Goal: Complete application form

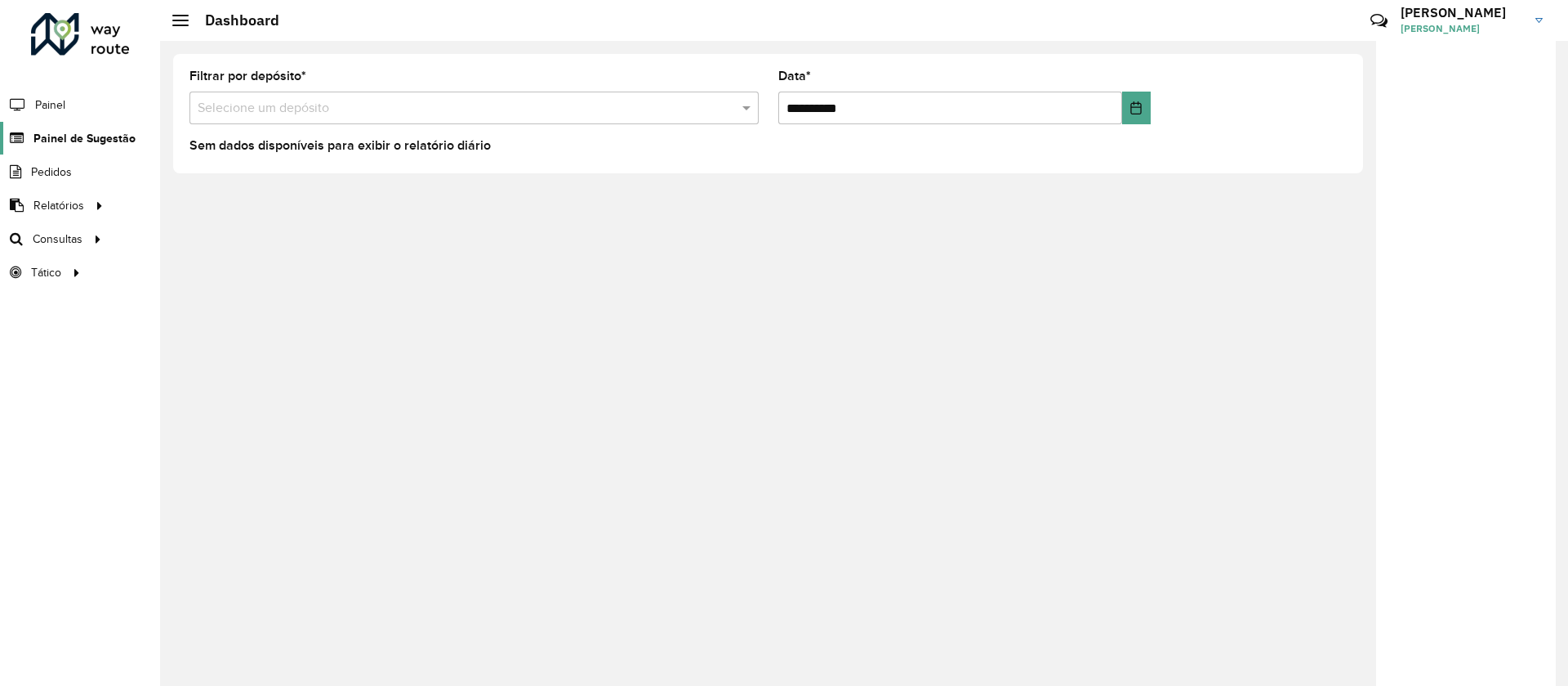
click at [65, 144] on span "Painel de Sugestão" at bounding box center [85, 138] width 102 height 17
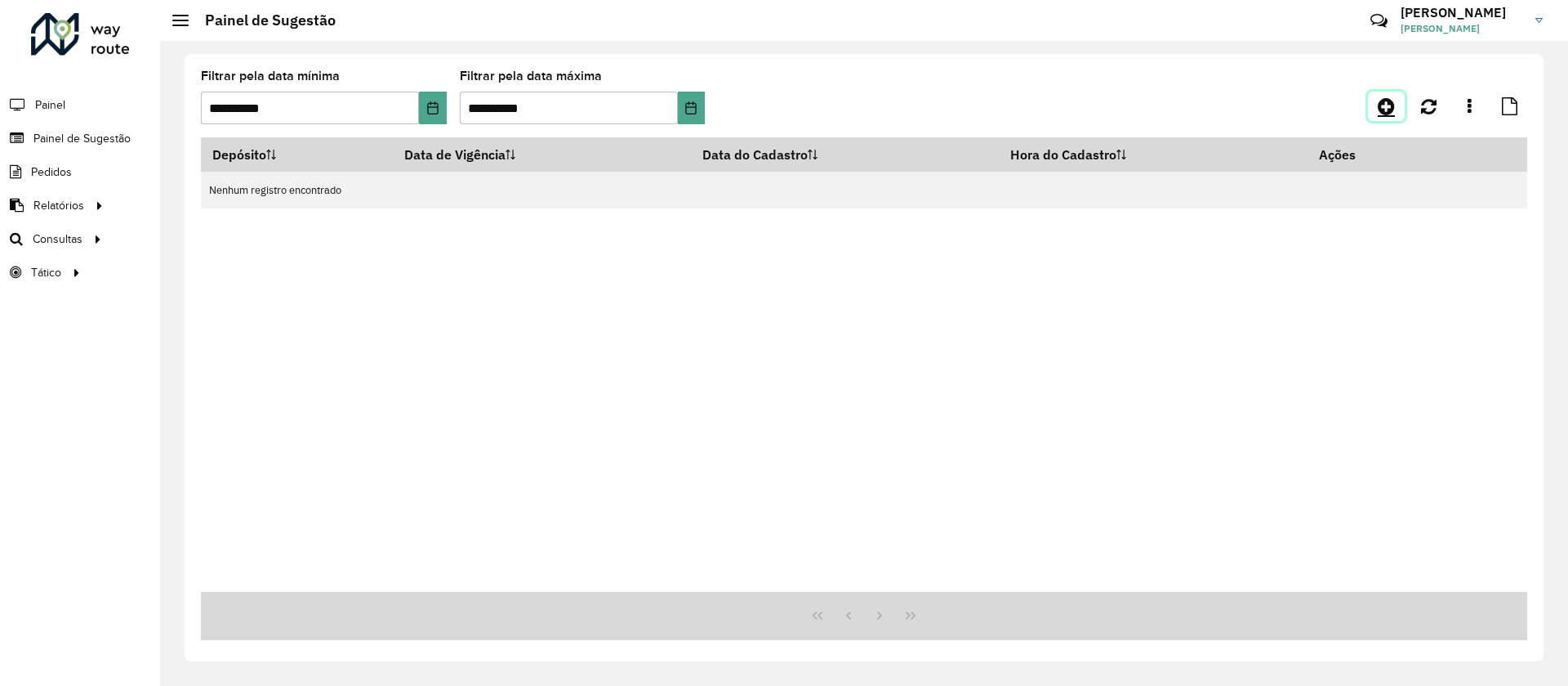
click at [1381, 100] on icon at bounding box center [1386, 107] width 17 height 20
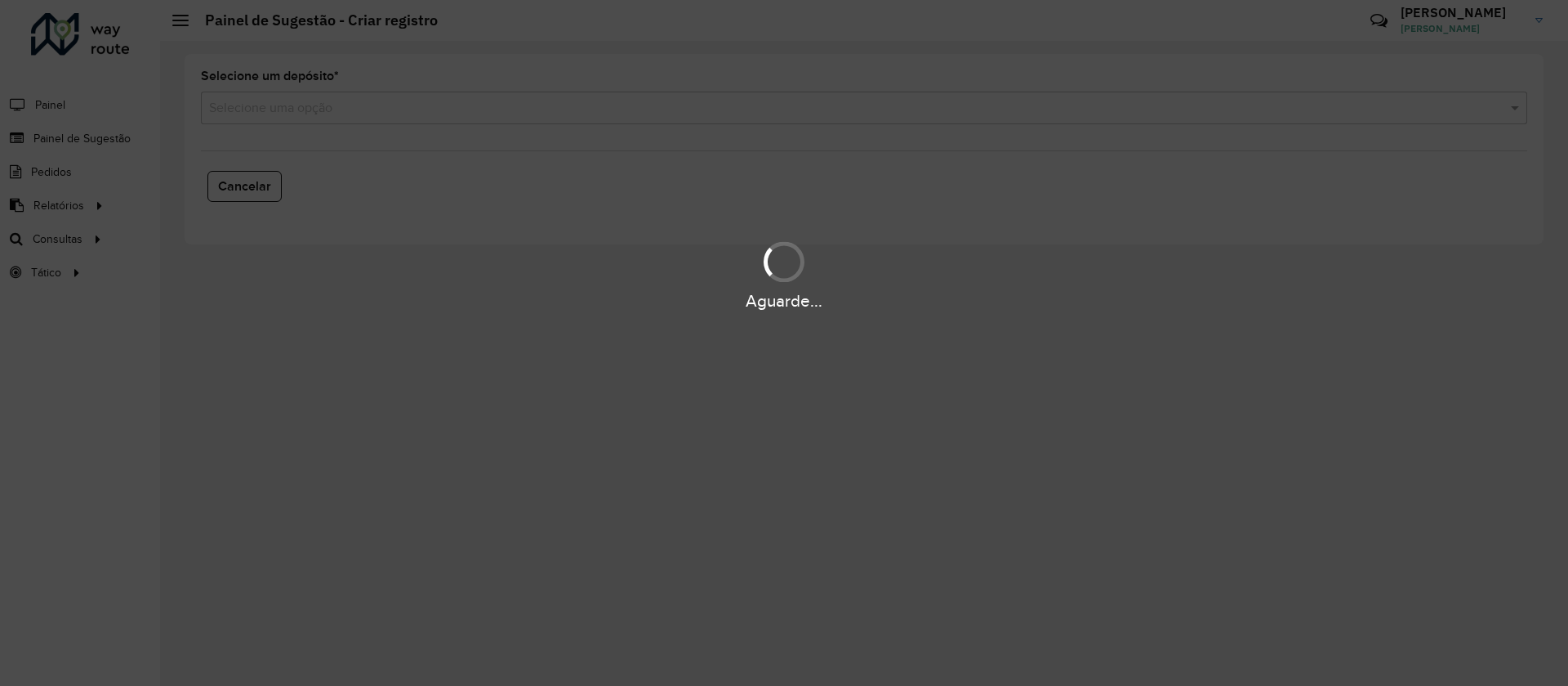
click at [310, 117] on div "Aguarde..." at bounding box center [784, 343] width 1568 height 686
click at [323, 103] on div "Aguarde..." at bounding box center [784, 343] width 1568 height 686
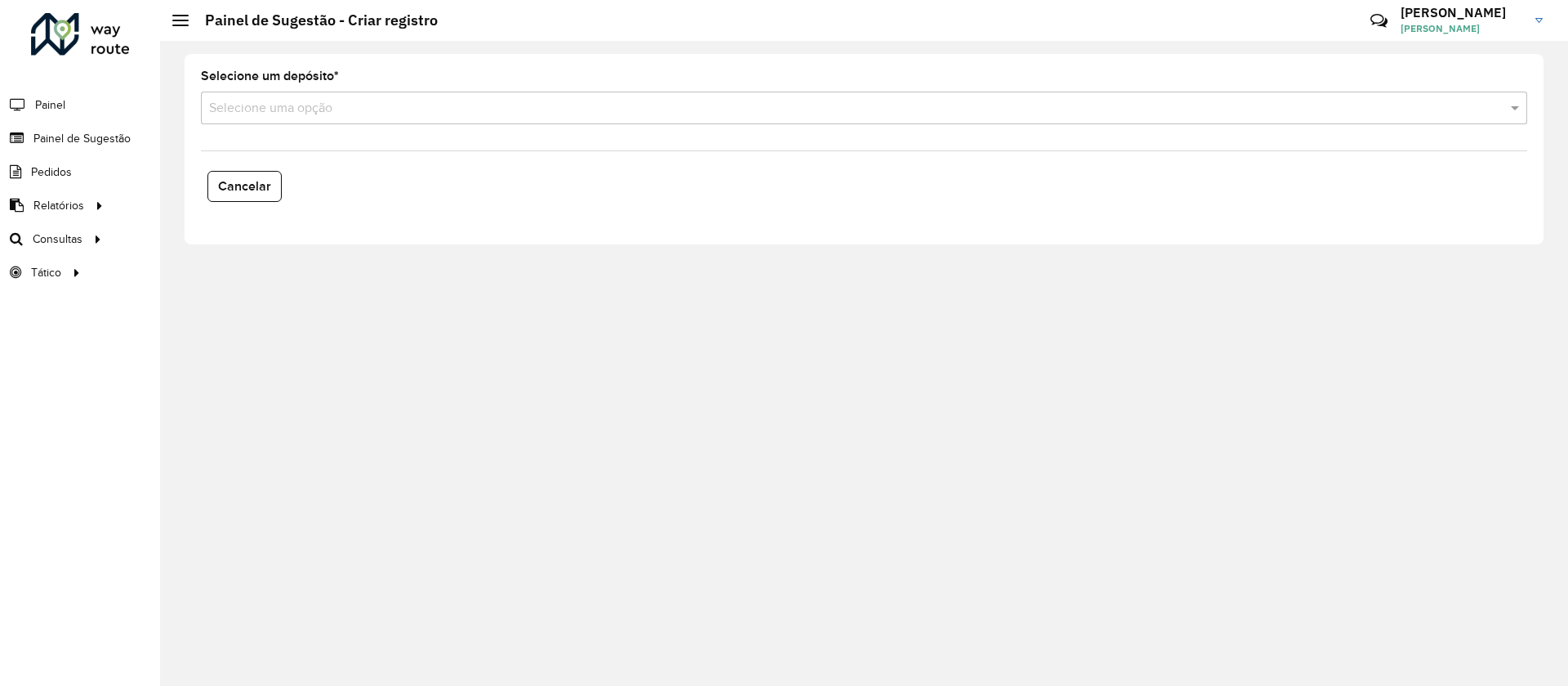
click at [357, 108] on input "text" at bounding box center [848, 109] width 1277 height 20
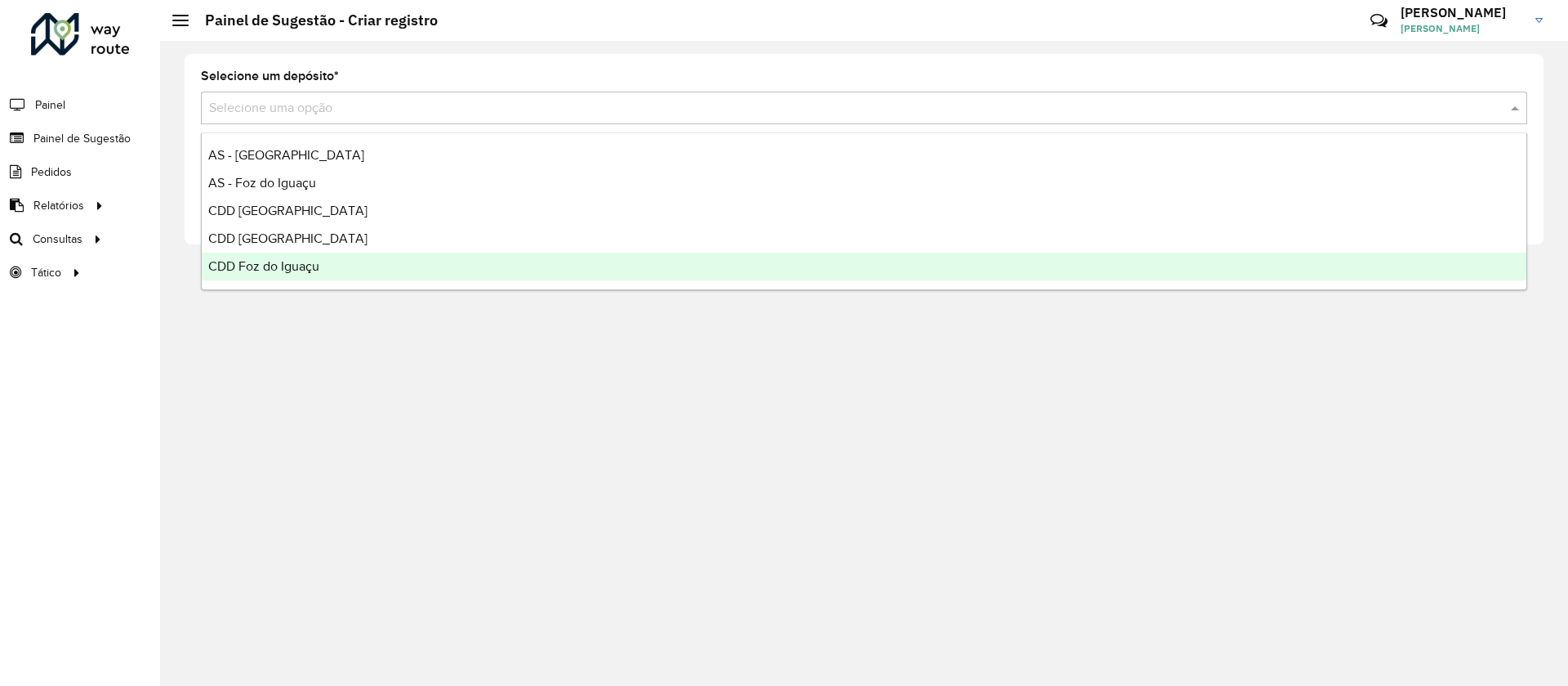
click at [276, 275] on div "CDD Foz do Iguaçu" at bounding box center [865, 267] width 1325 height 28
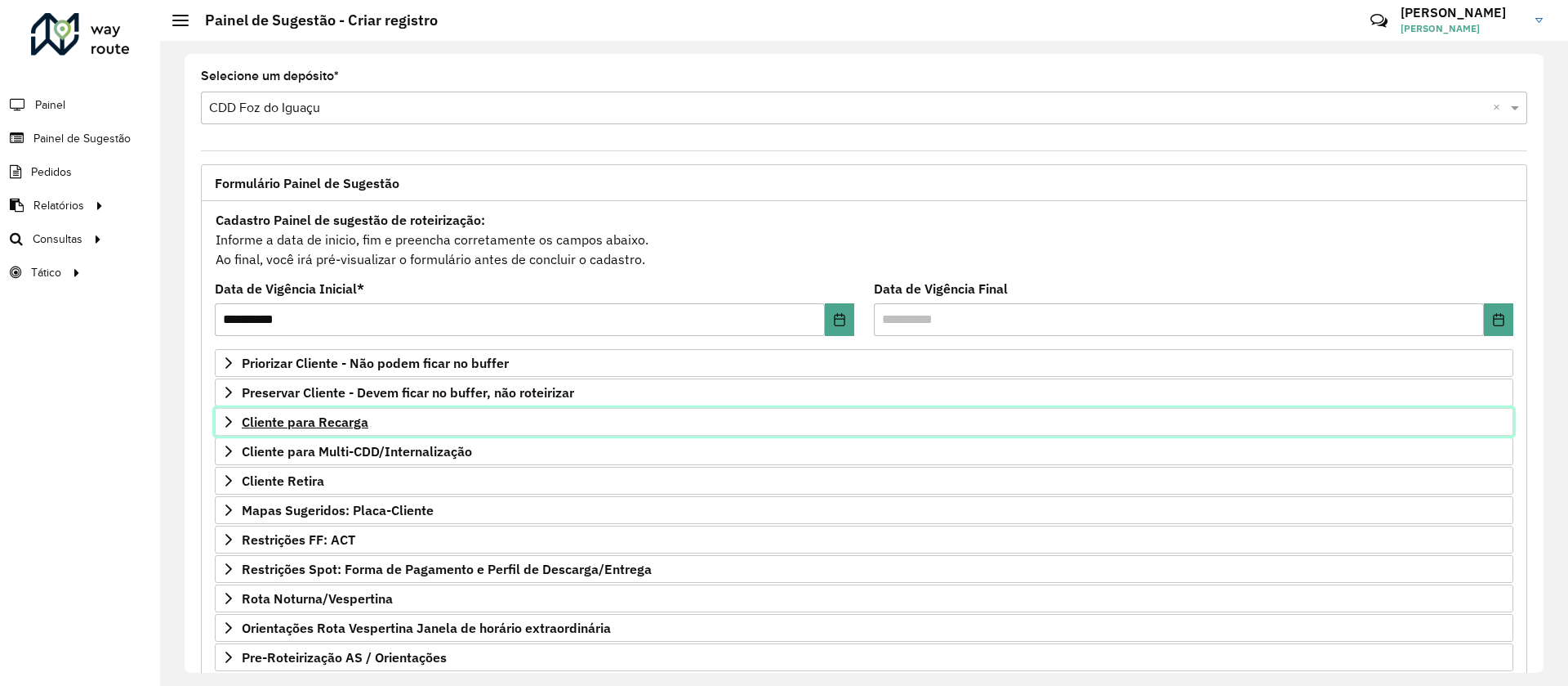
click at [294, 426] on span "Cliente para Recarga" at bounding box center [304, 421] width 126 height 13
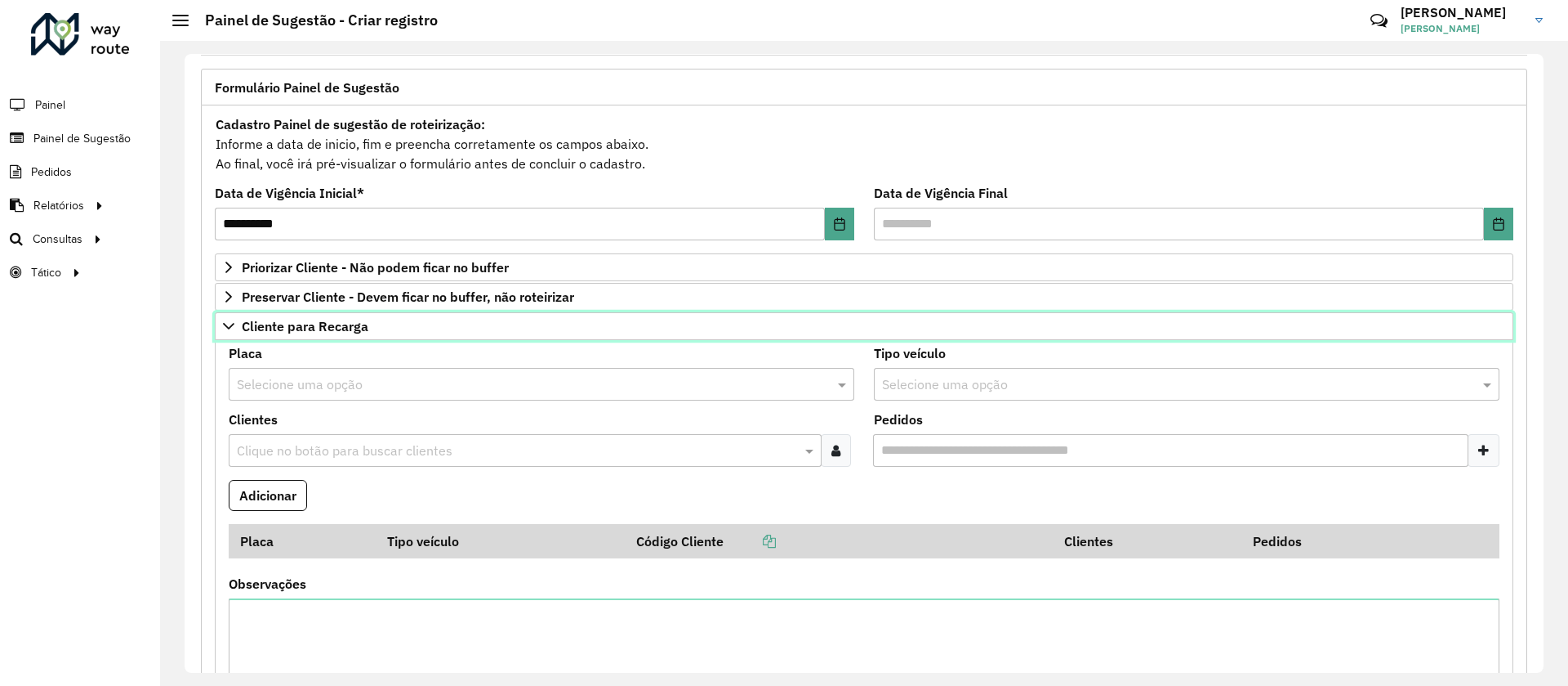
scroll to position [122, 0]
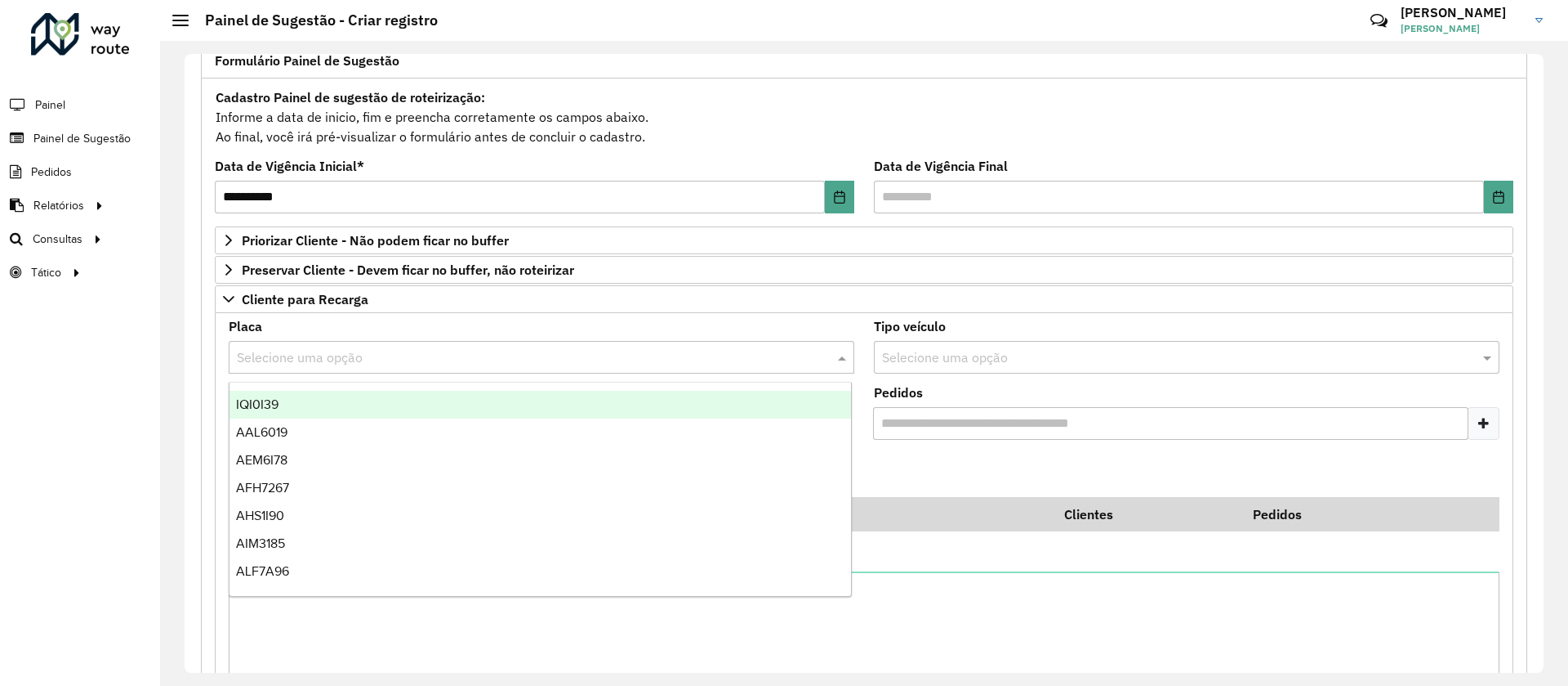
click at [284, 348] on input "text" at bounding box center [525, 358] width 577 height 20
type input "**"
drag, startPoint x: 286, startPoint y: 396, endPoint x: 294, endPoint y: 346, distance: 50.6
click at [289, 381] on ng-dropdown-panel "REC0001 REC0002 REC0003 REC0004 REC0005 REC0009 REC0010 REC0011 REC0012 REC0013…" at bounding box center [540, 489] width 623 height 215
click at [274, 399] on span "REC0001" at bounding box center [262, 404] width 53 height 14
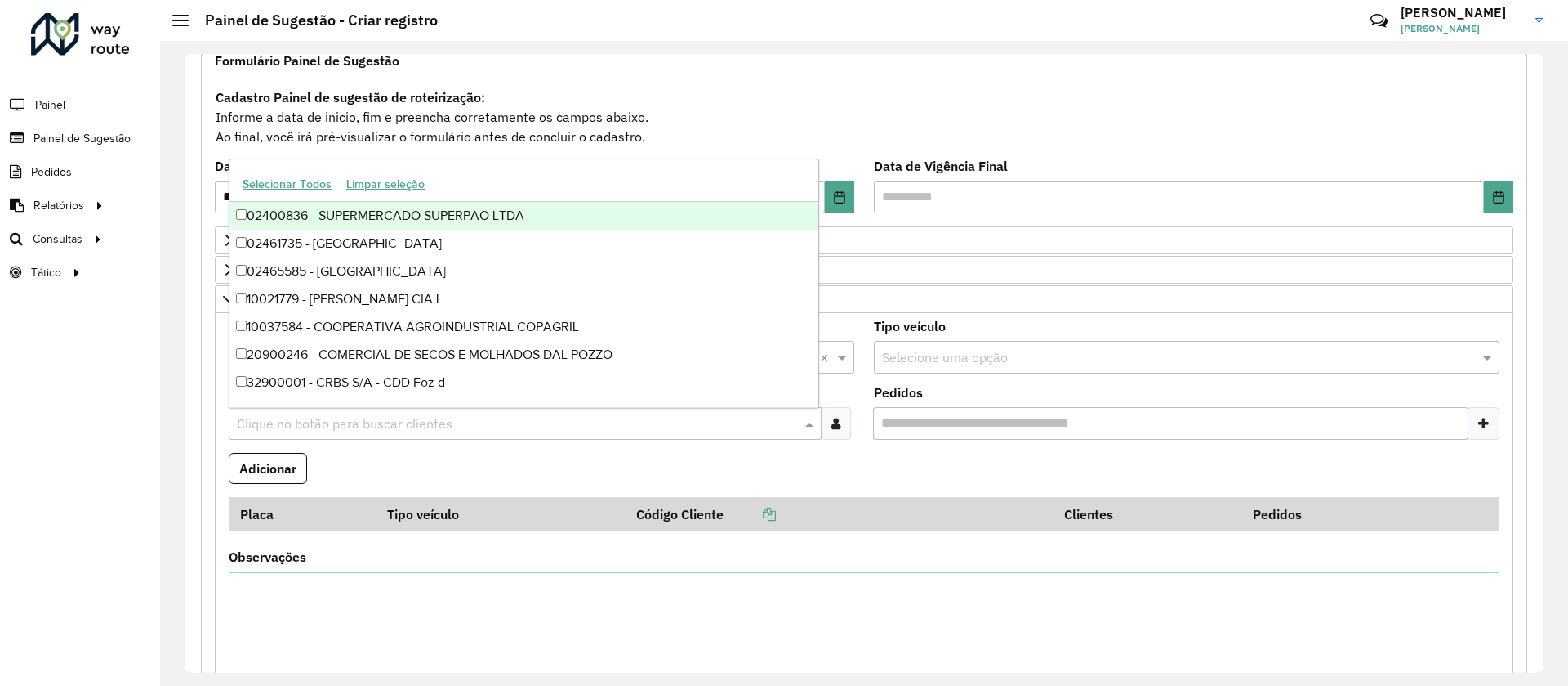
click at [283, 417] on input "text" at bounding box center [516, 424] width 568 height 20
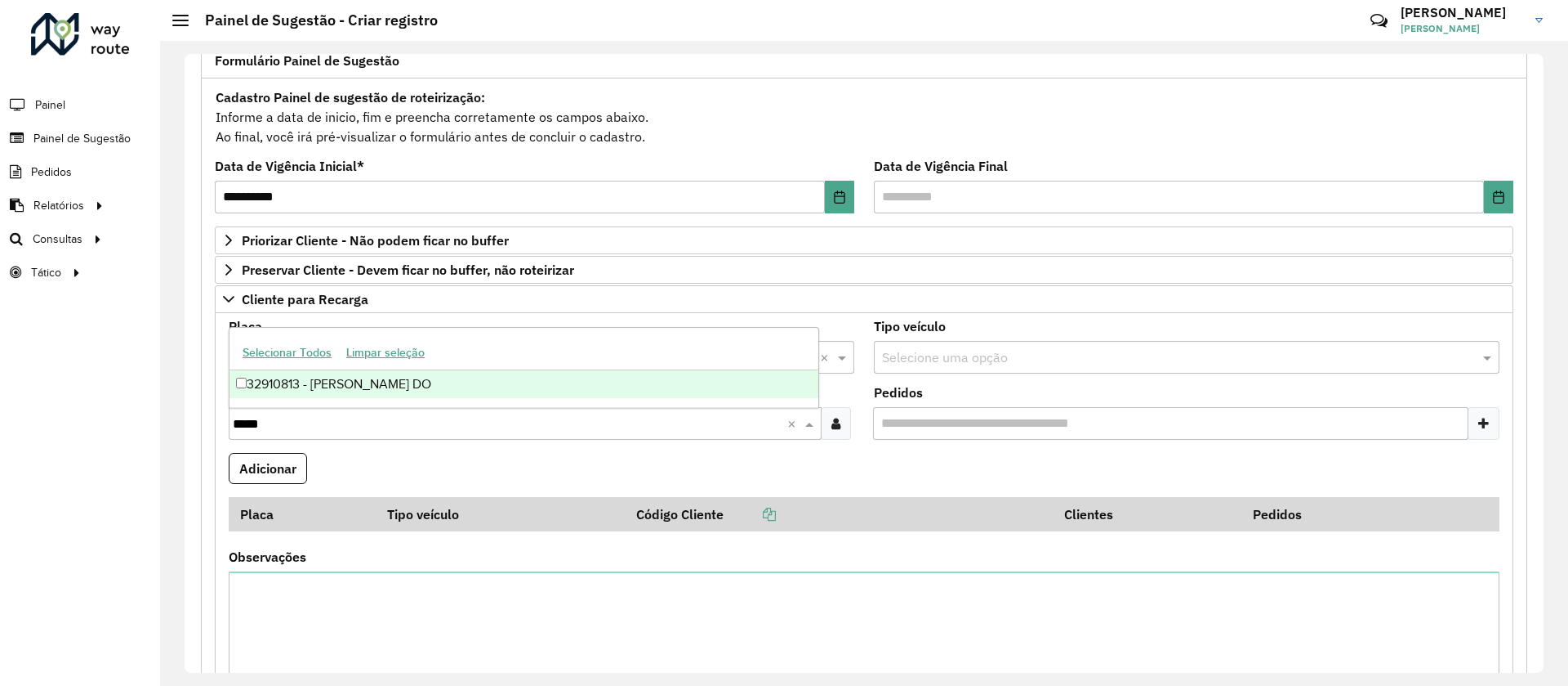
type input "*****"
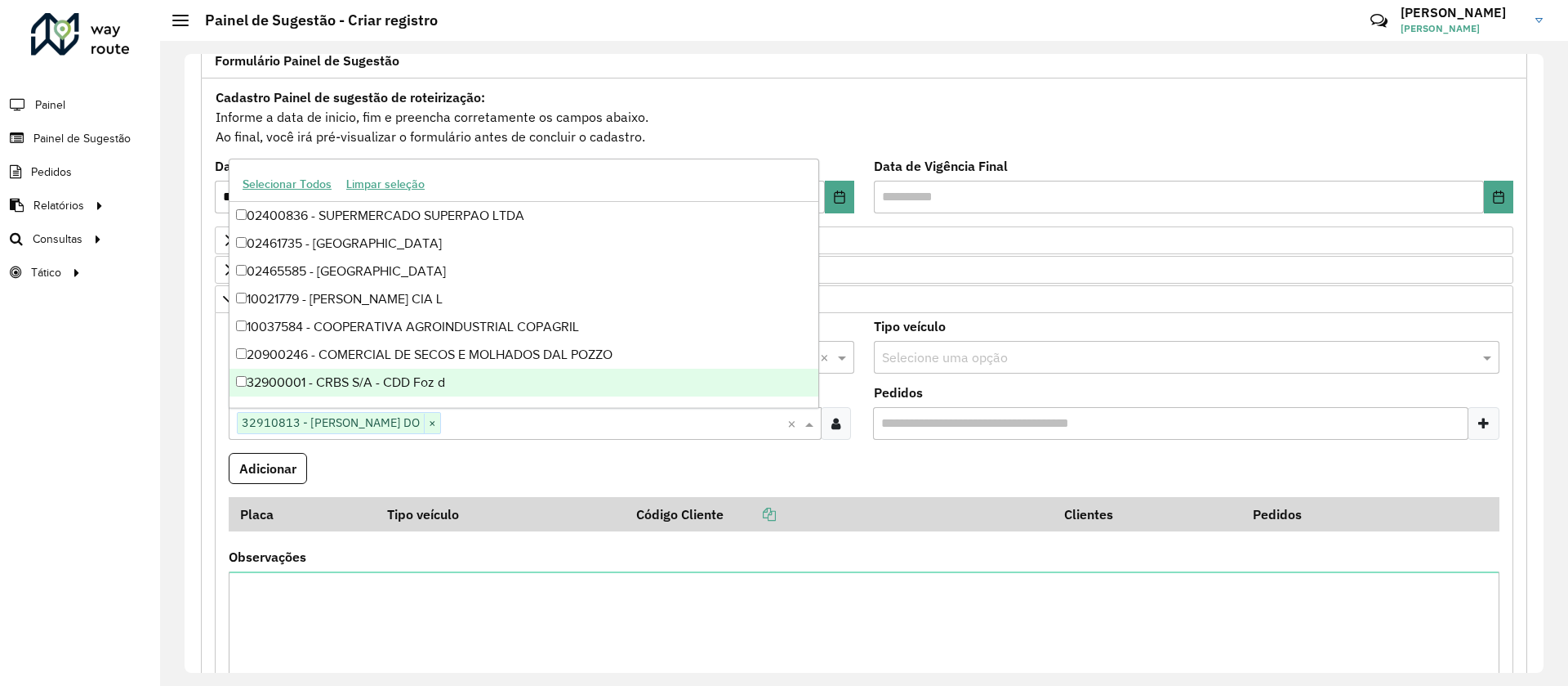
drag, startPoint x: 774, startPoint y: 452, endPoint x: 358, endPoint y: 473, distance: 416.5
click at [744, 470] on formly-field "Adicionar" at bounding box center [864, 475] width 1290 height 44
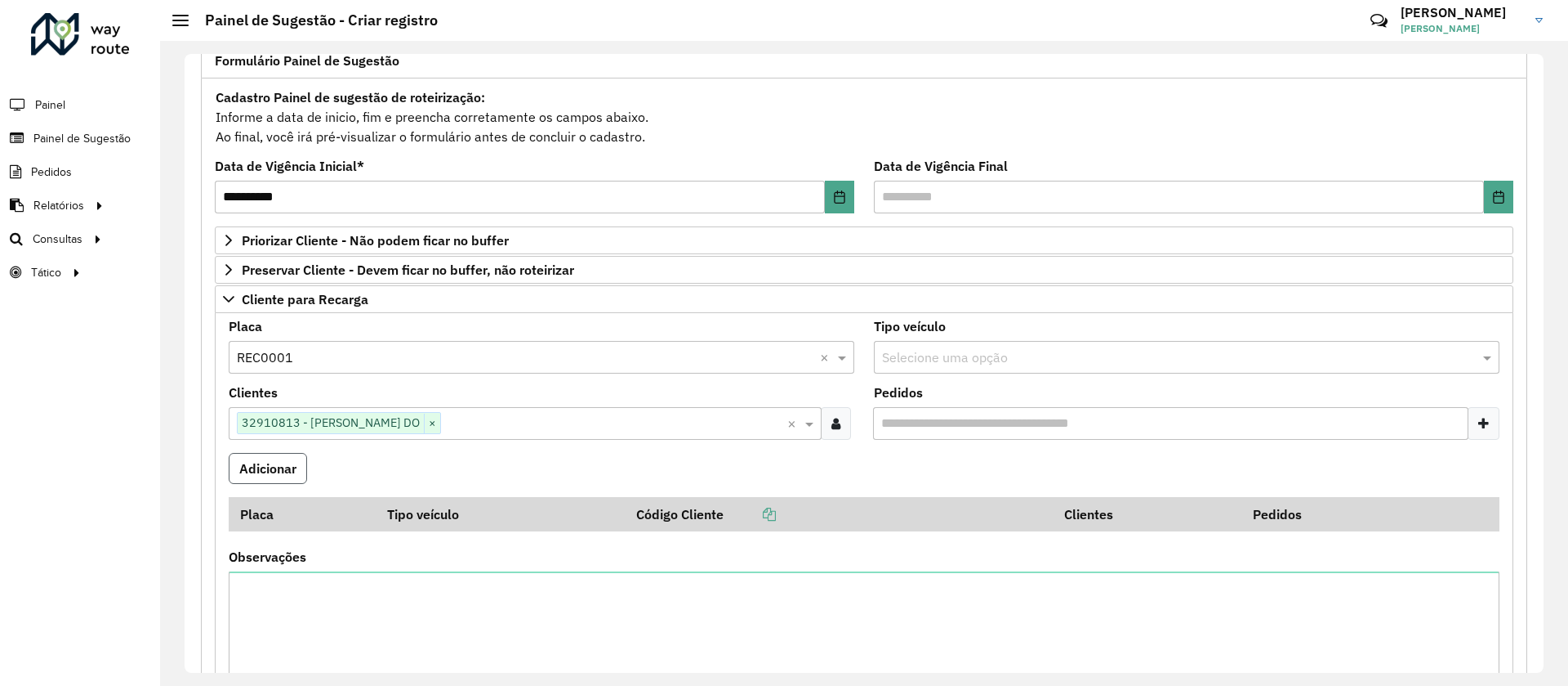
click at [272, 482] on button "Adicionar" at bounding box center [268, 468] width 79 height 31
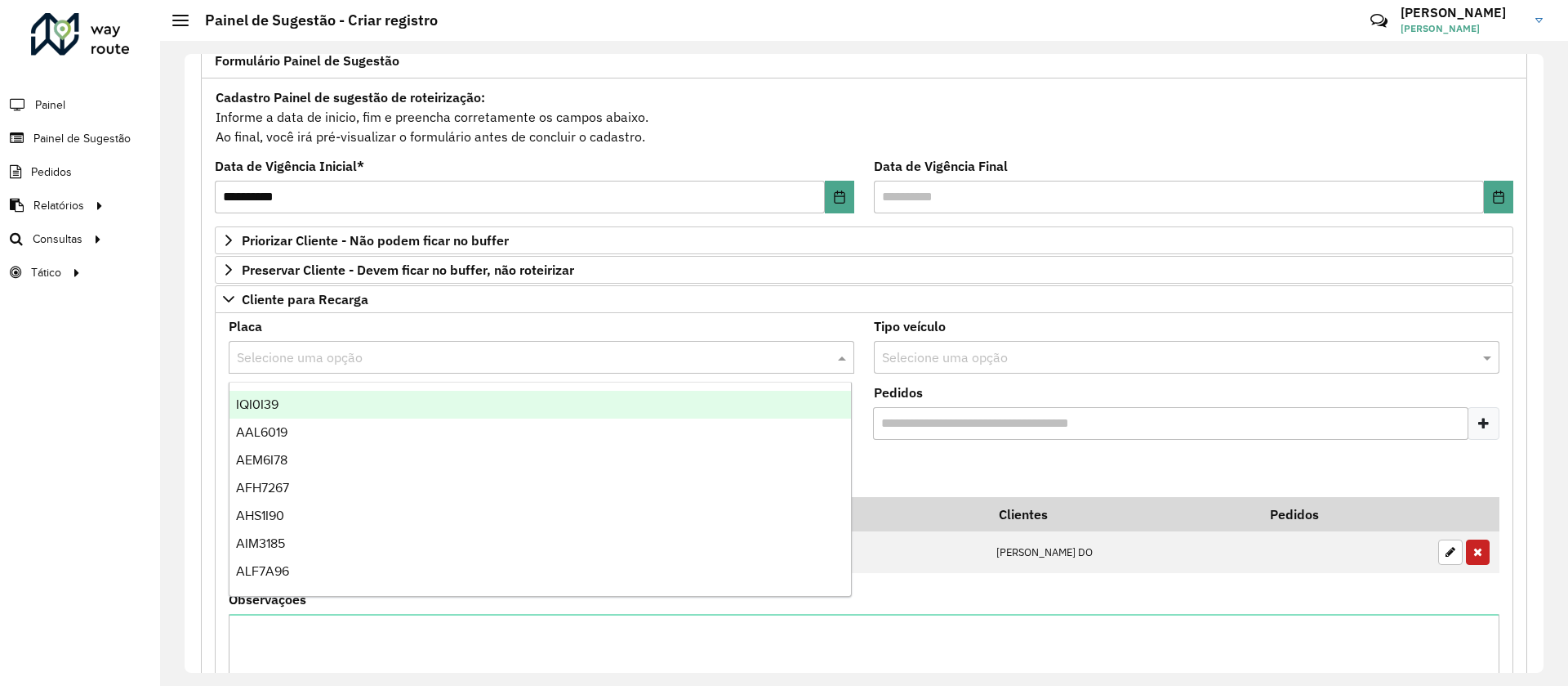
drag, startPoint x: 363, startPoint y: 364, endPoint x: 374, endPoint y: 352, distance: 16.3
click at [363, 359] on input "text" at bounding box center [525, 358] width 577 height 20
type input "***"
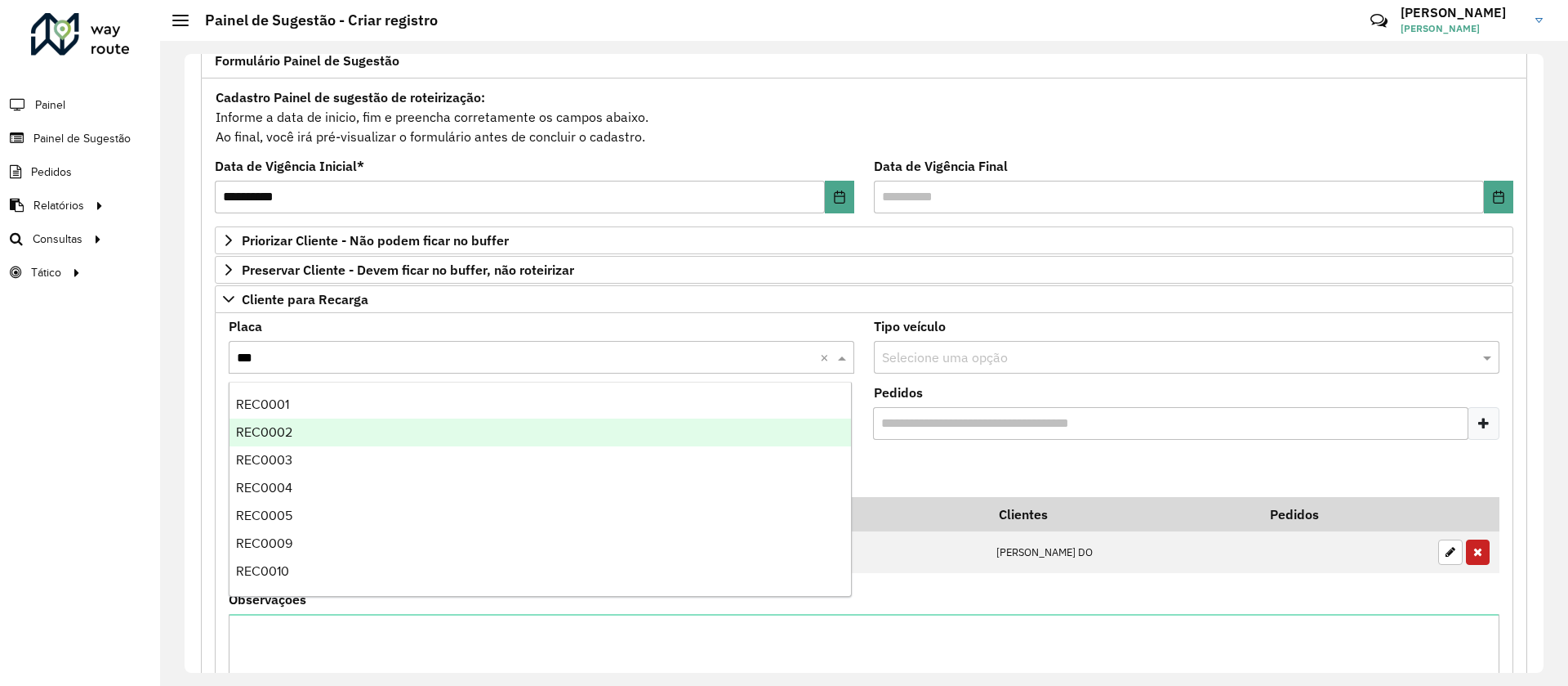
click at [290, 442] on div "REC0002" at bounding box center [540, 432] width 622 height 28
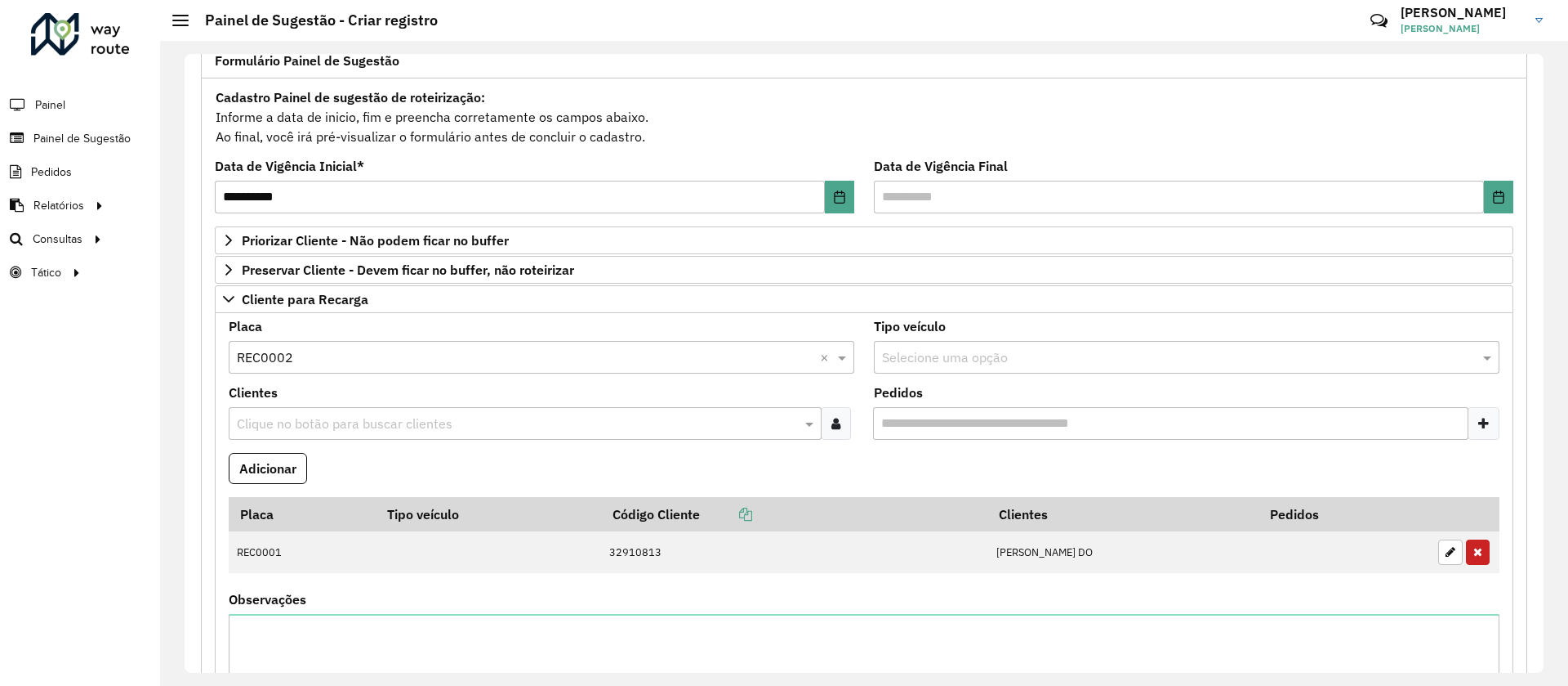
drag, startPoint x: 293, startPoint y: 435, endPoint x: 304, endPoint y: 420, distance: 18.6
click at [304, 420] on div "Clique no botão para buscar clientes" at bounding box center [525, 423] width 593 height 33
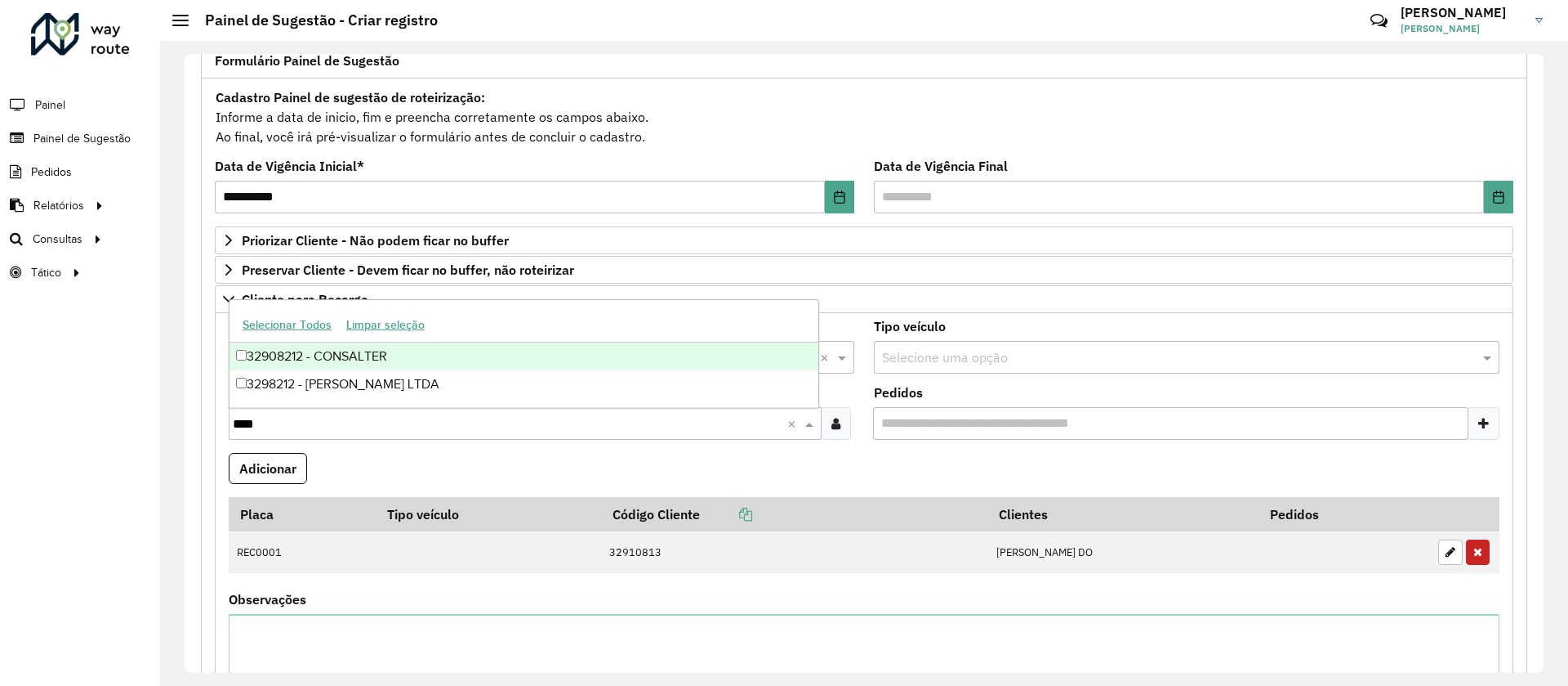
type input "****"
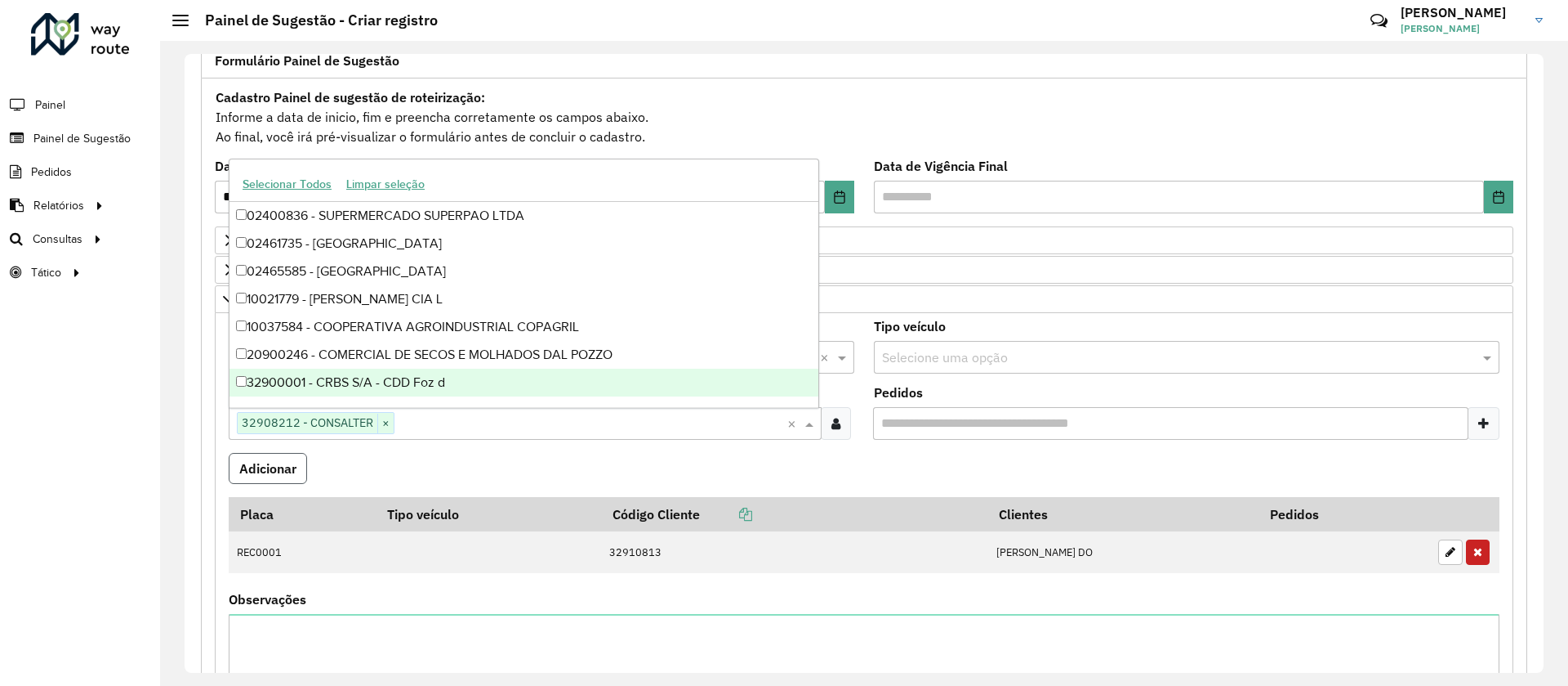
click at [258, 473] on button "Adicionar" at bounding box center [268, 468] width 79 height 31
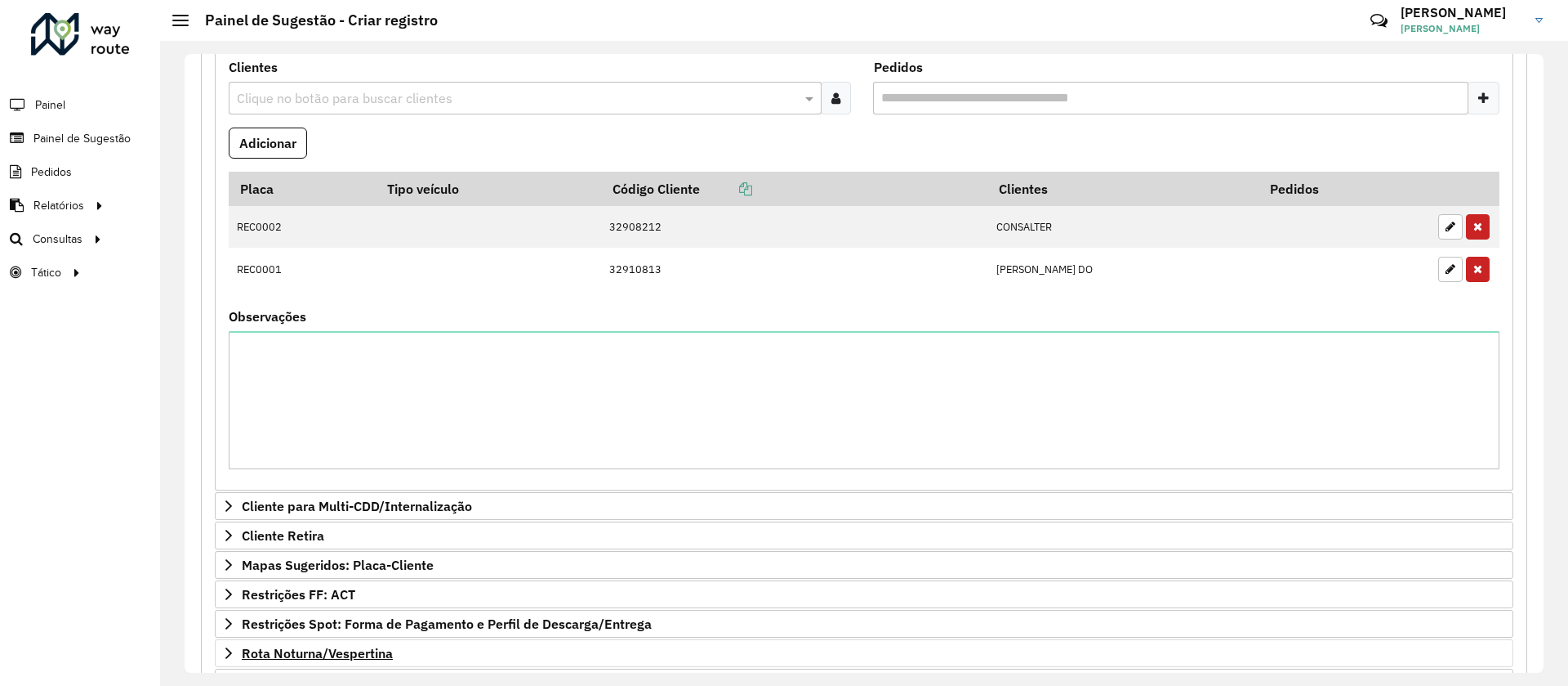
scroll to position [632, 0]
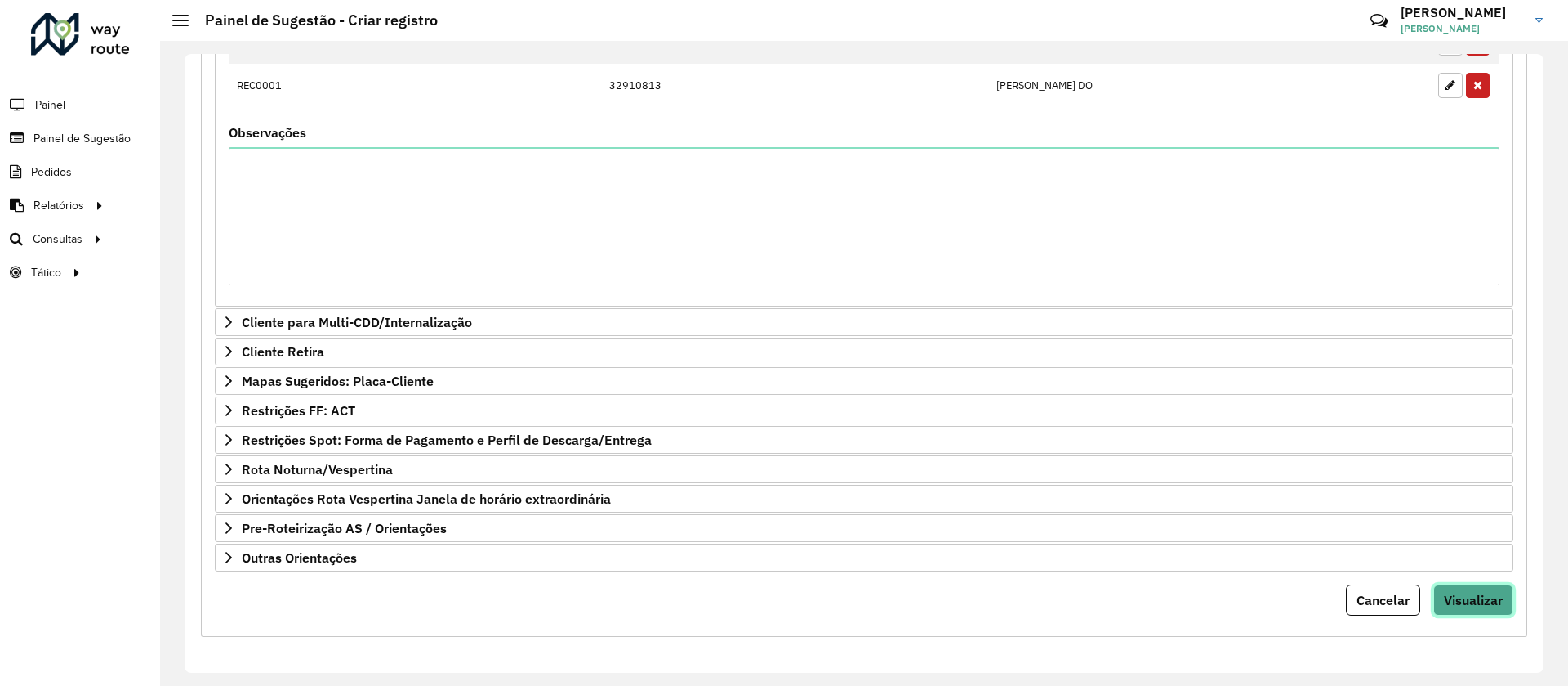
drag, startPoint x: 1470, startPoint y: 608, endPoint x: 1345, endPoint y: 559, distance: 134.3
click at [1469, 608] on button "Visualizar" at bounding box center [1473, 599] width 80 height 31
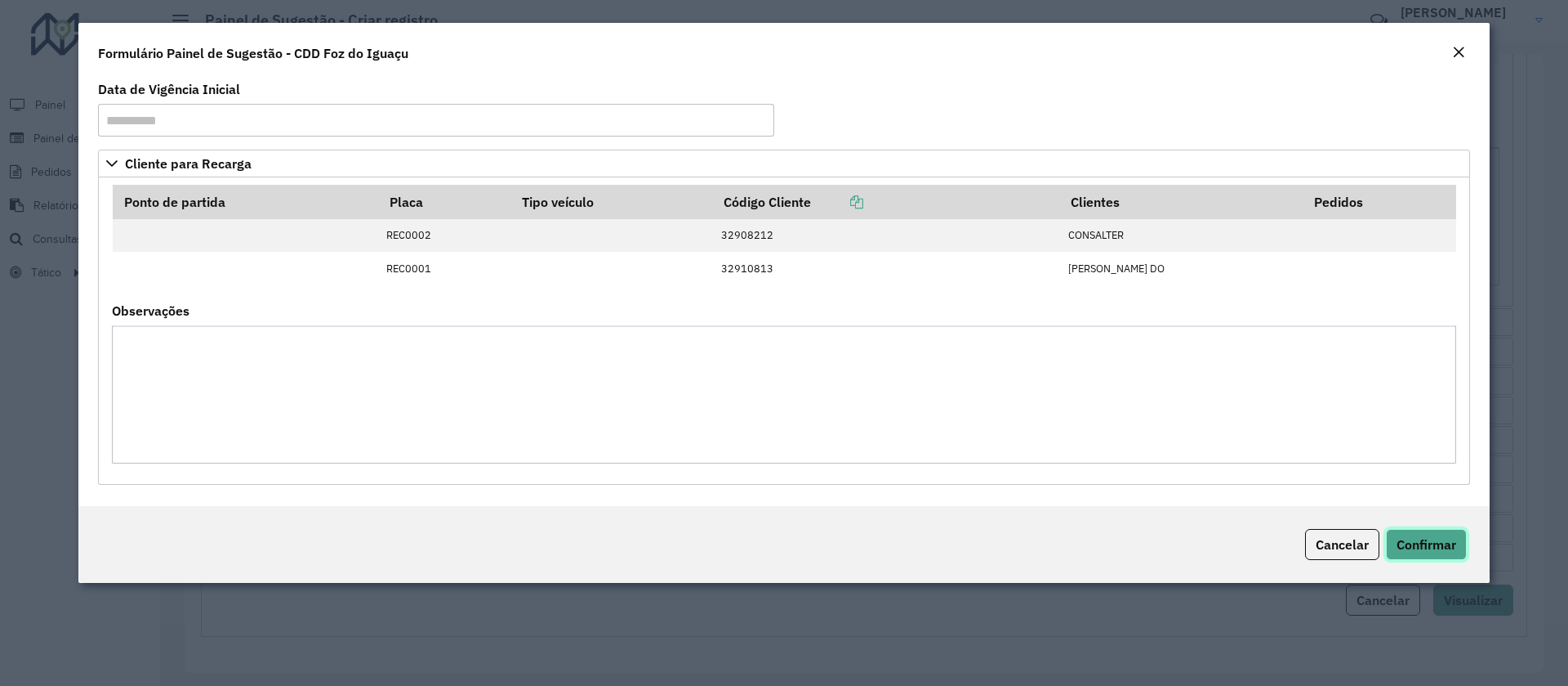
click at [1424, 540] on span "Confirmar" at bounding box center [1427, 545] width 60 height 16
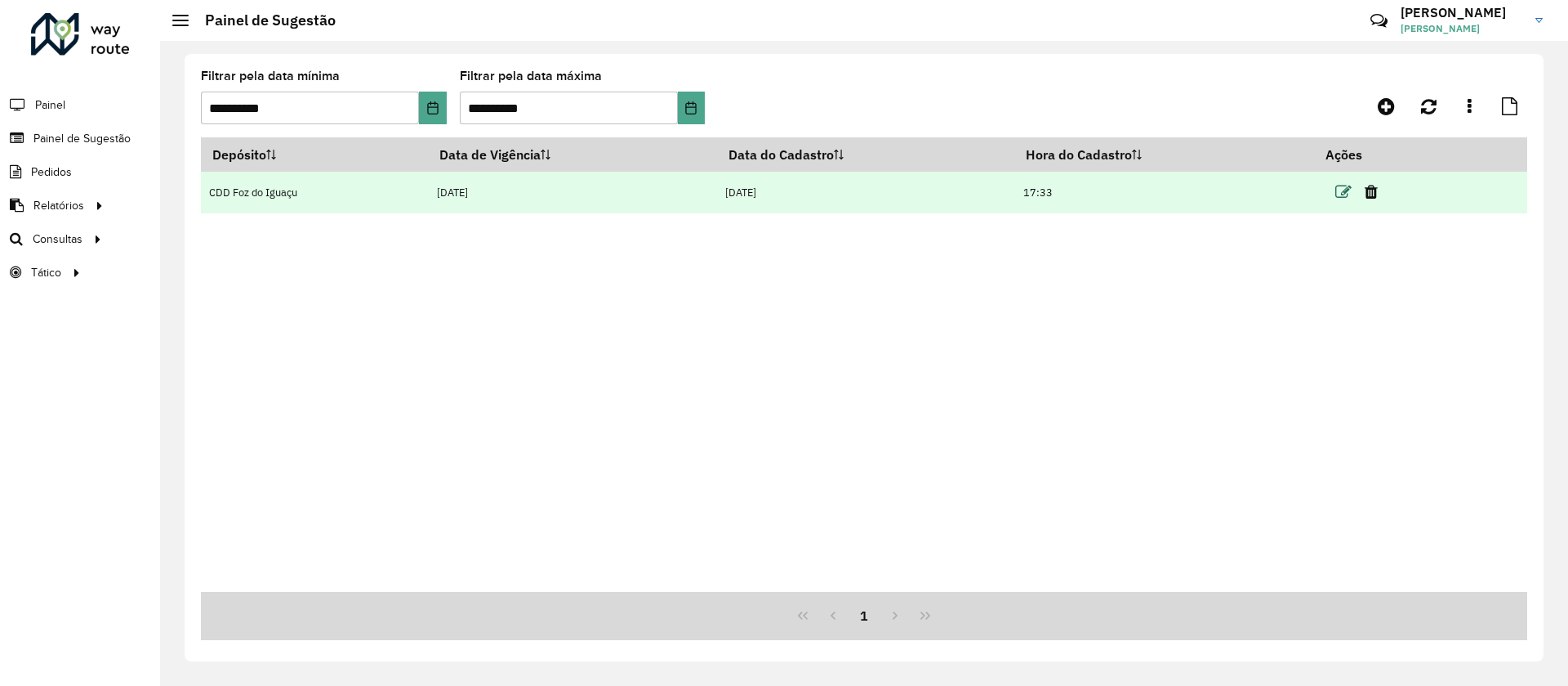
click at [1348, 186] on icon at bounding box center [1343, 192] width 16 height 16
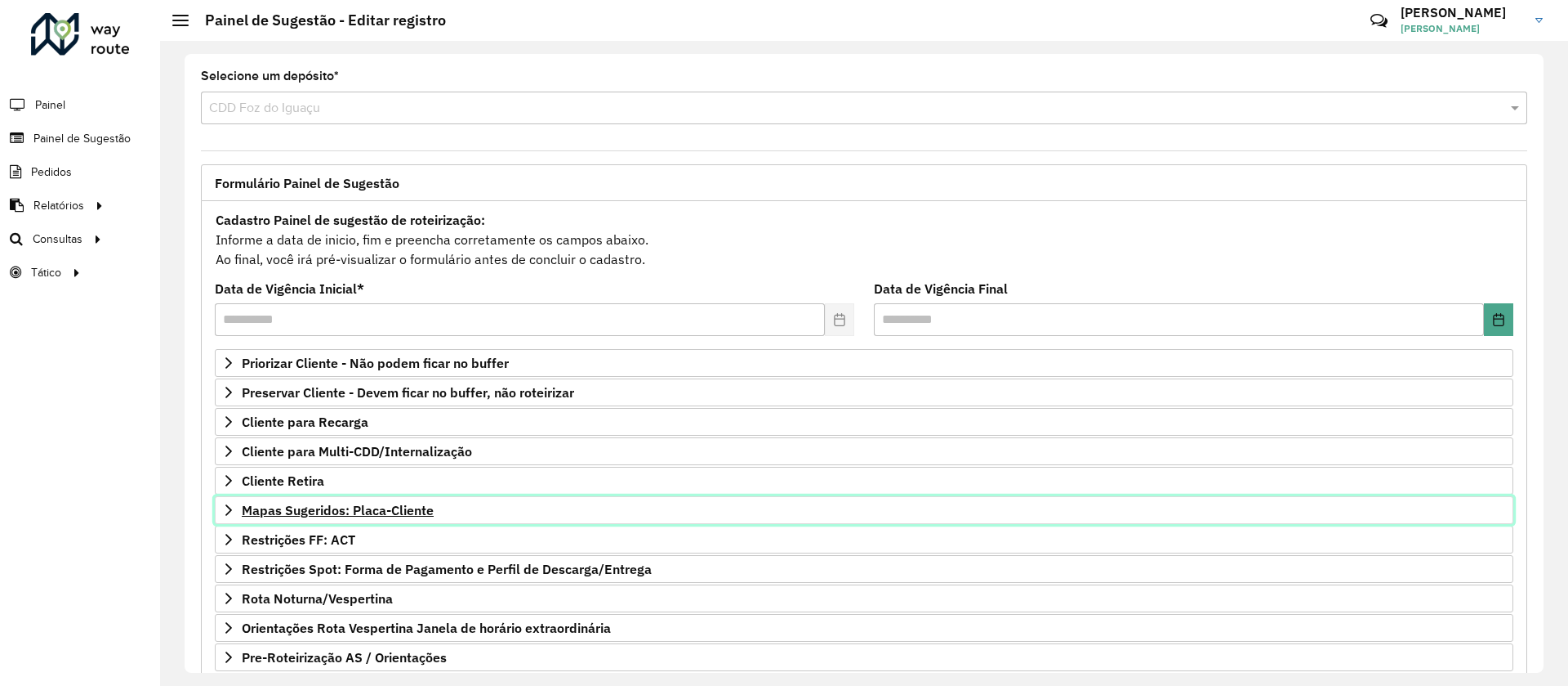
click at [299, 505] on span "Mapas Sugeridos: Placa-Cliente" at bounding box center [337, 510] width 192 height 13
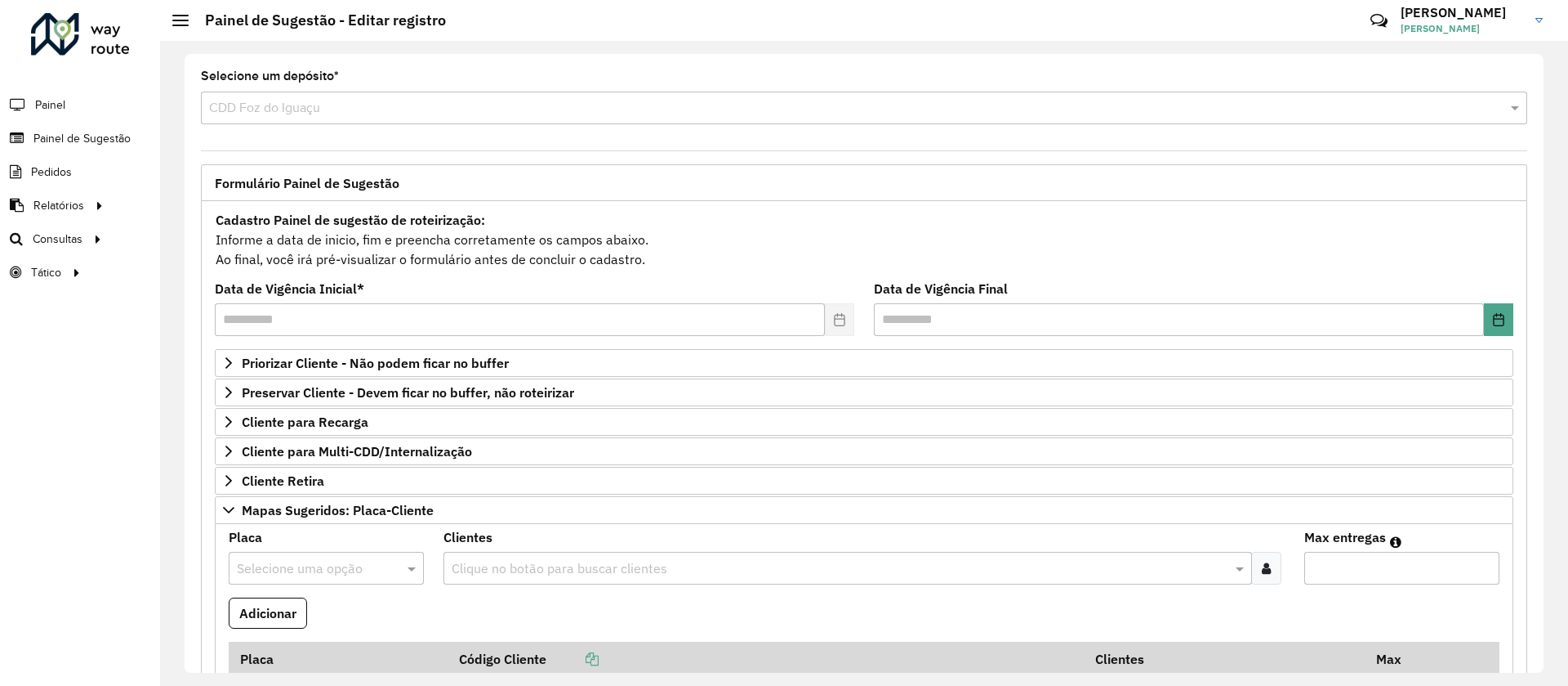
click at [295, 562] on input "text" at bounding box center [309, 570] width 146 height 20
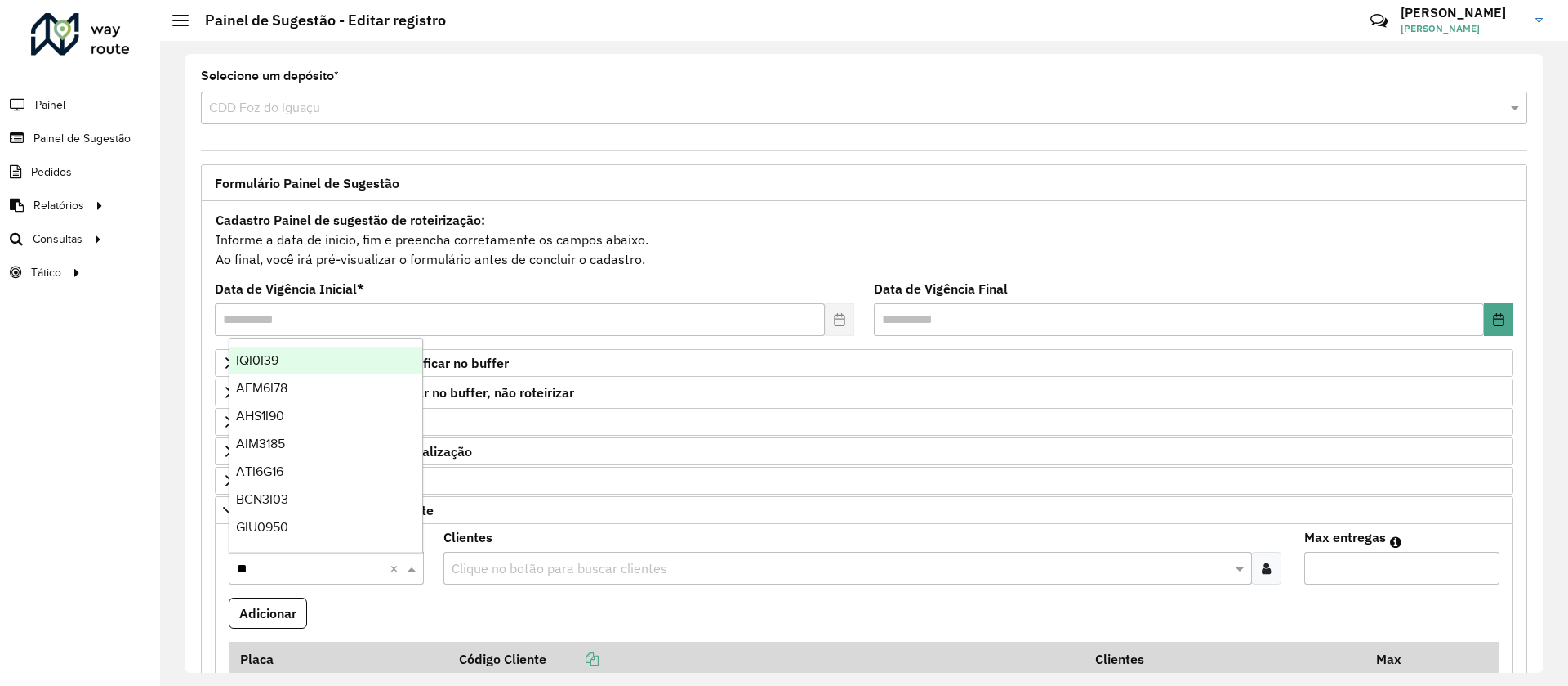
type input "***"
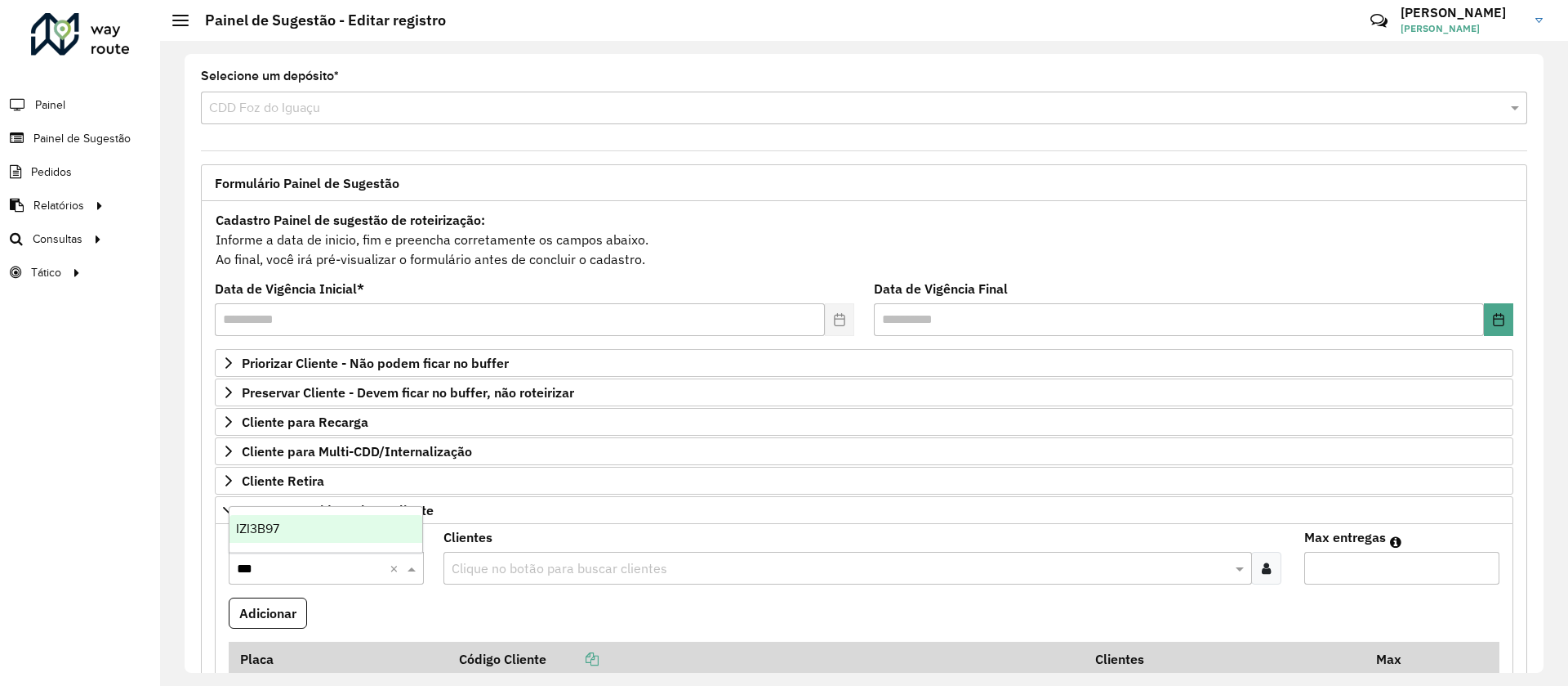
click at [315, 525] on div "IZI3B97" at bounding box center [326, 529] width 193 height 28
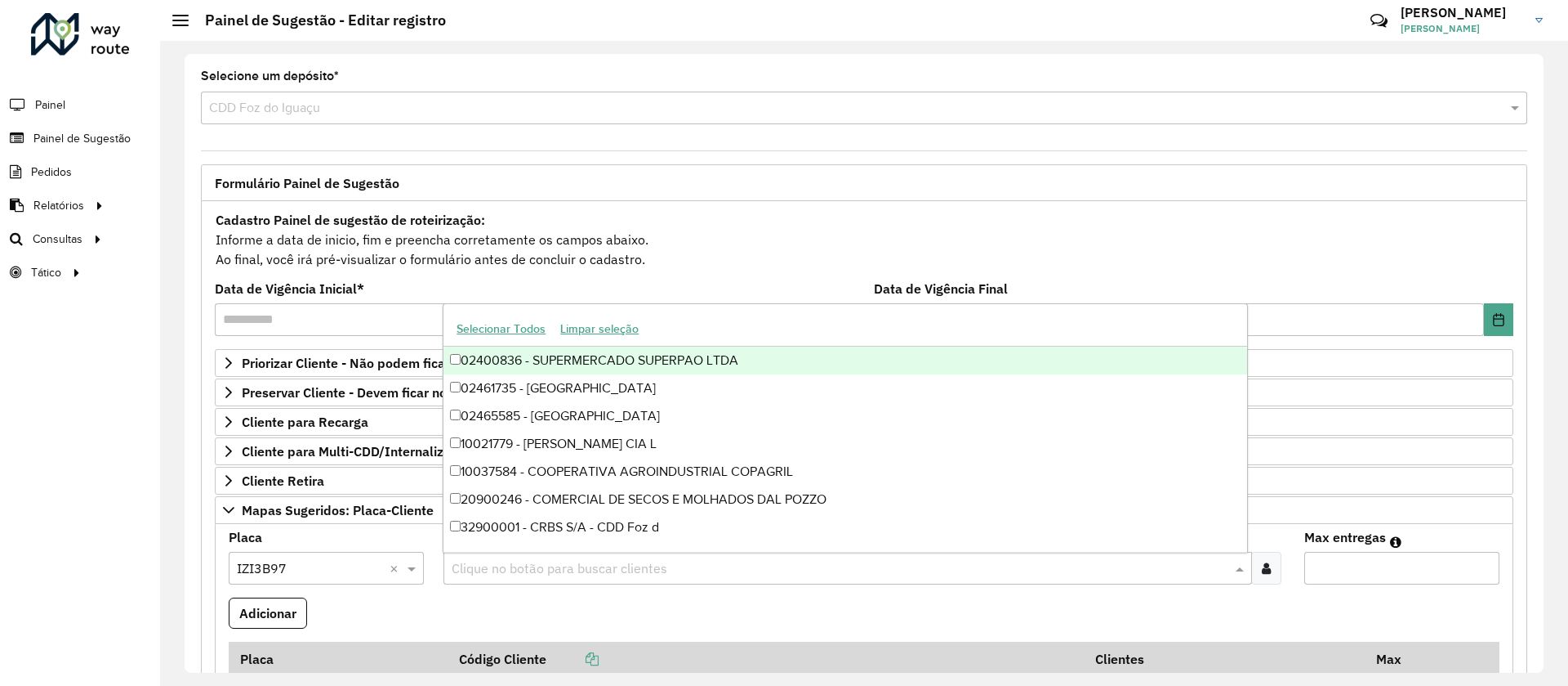
click at [572, 566] on input "text" at bounding box center [839, 570] width 783 height 20
type input "****"
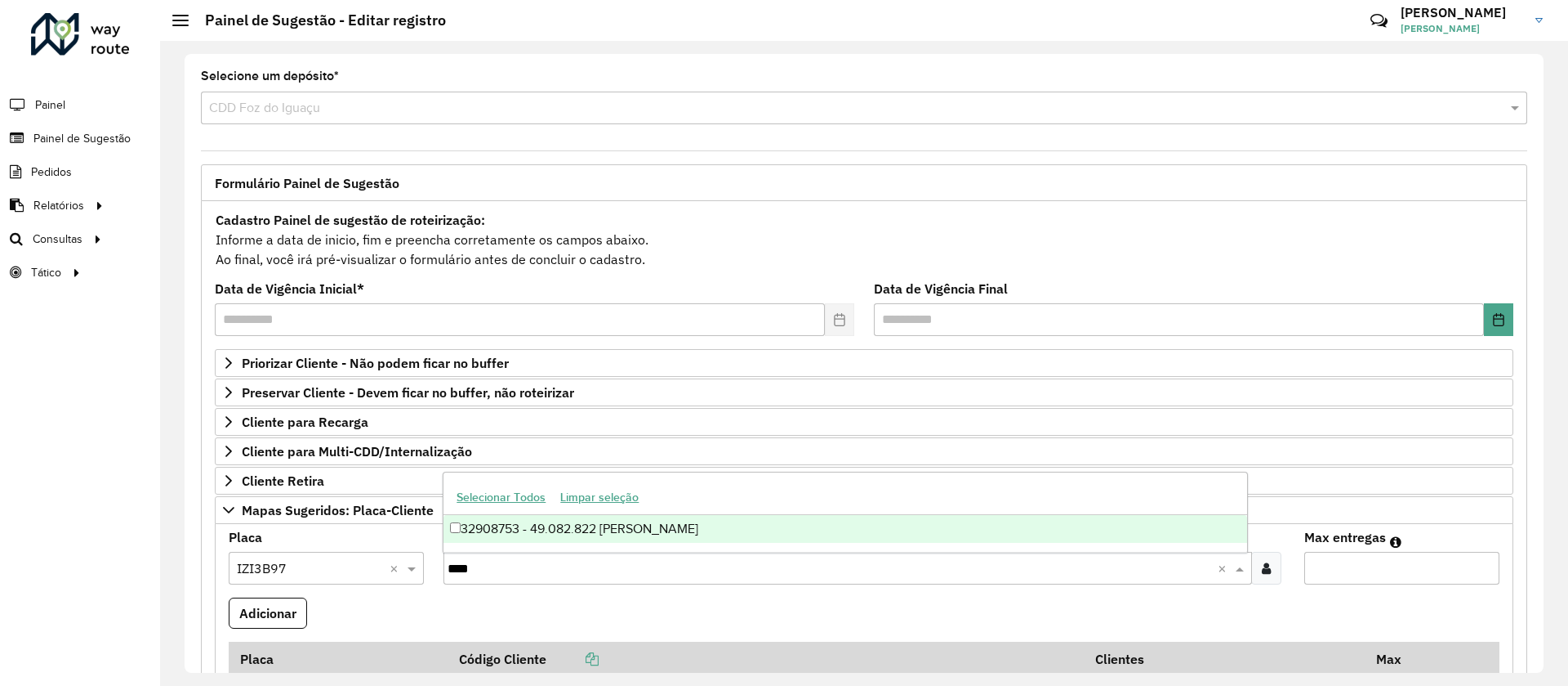
click at [504, 532] on div "32908753 - 49.082.822 [PERSON_NAME]" at bounding box center [845, 529] width 803 height 28
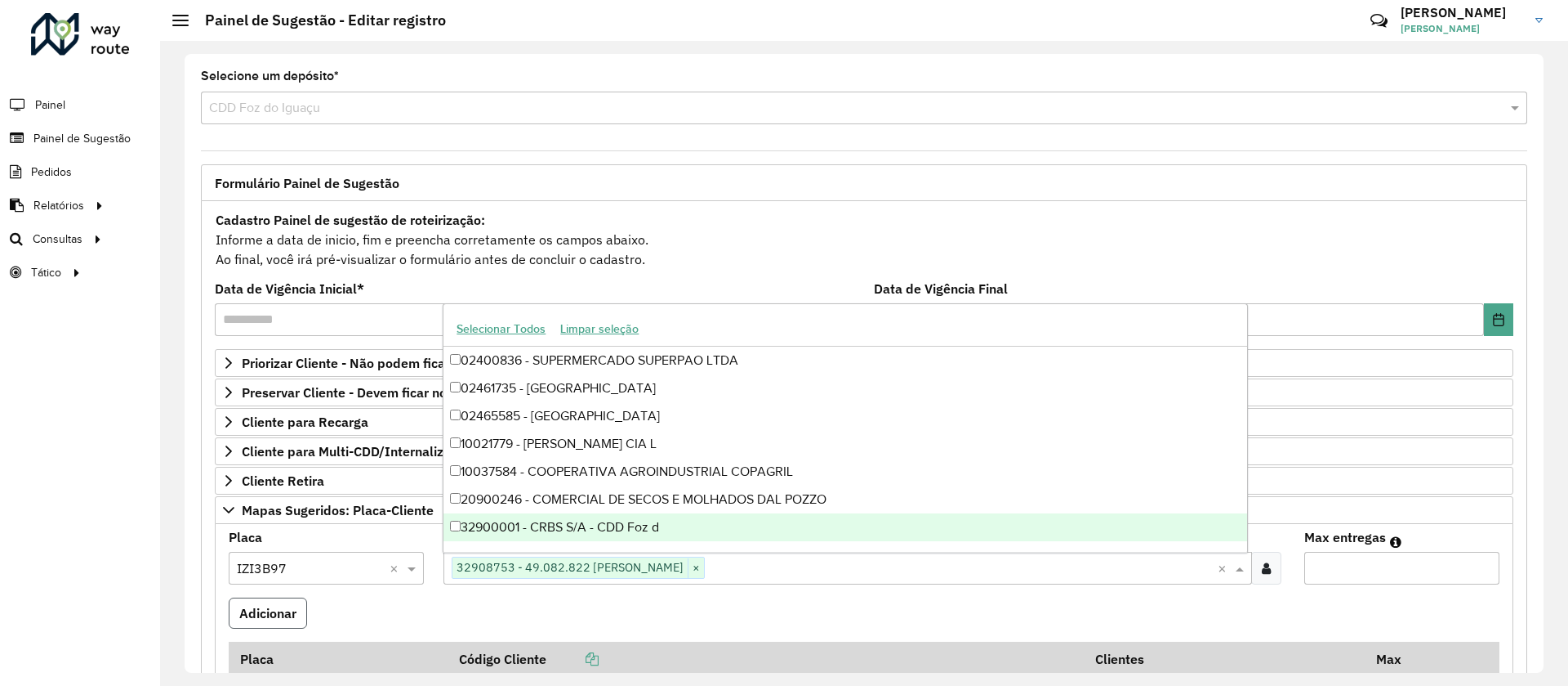
click at [291, 598] on button "Adicionar" at bounding box center [268, 612] width 79 height 31
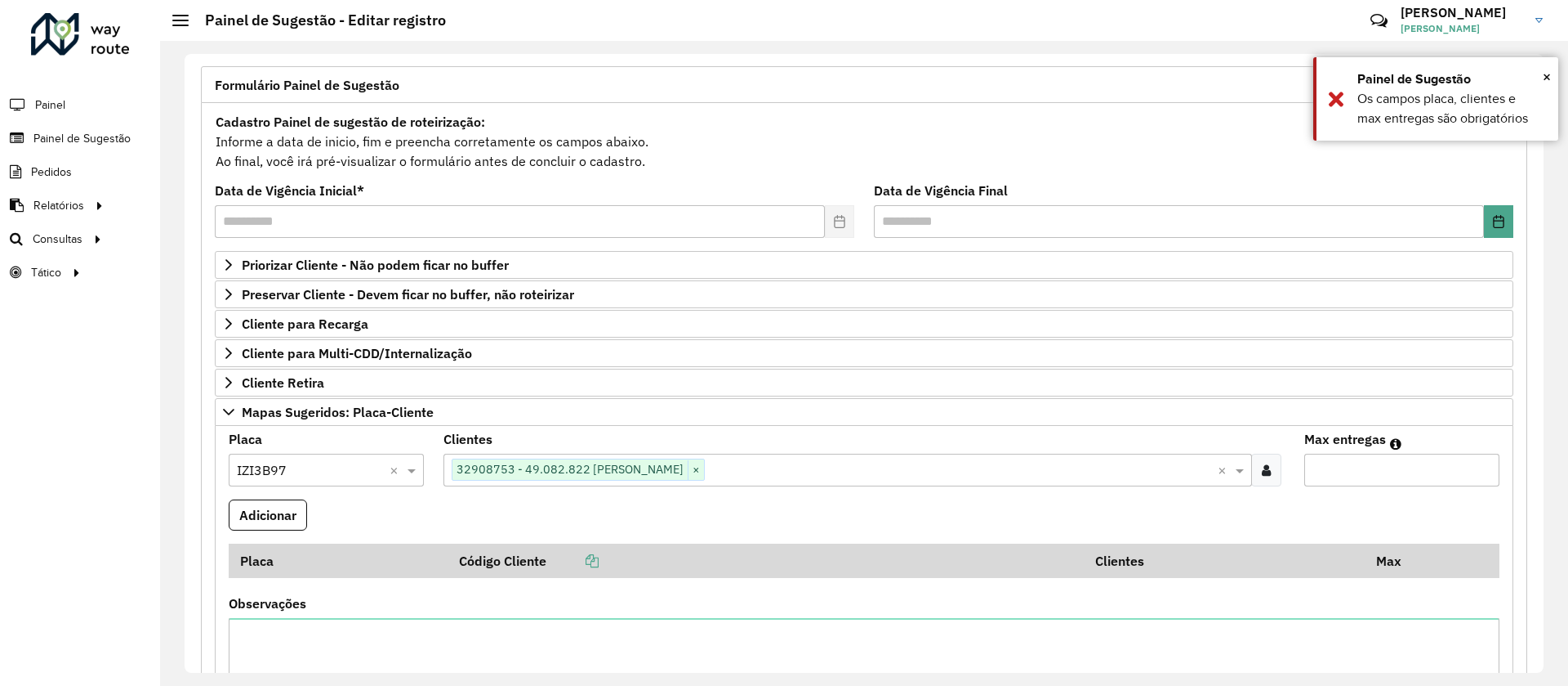
scroll to position [245, 0]
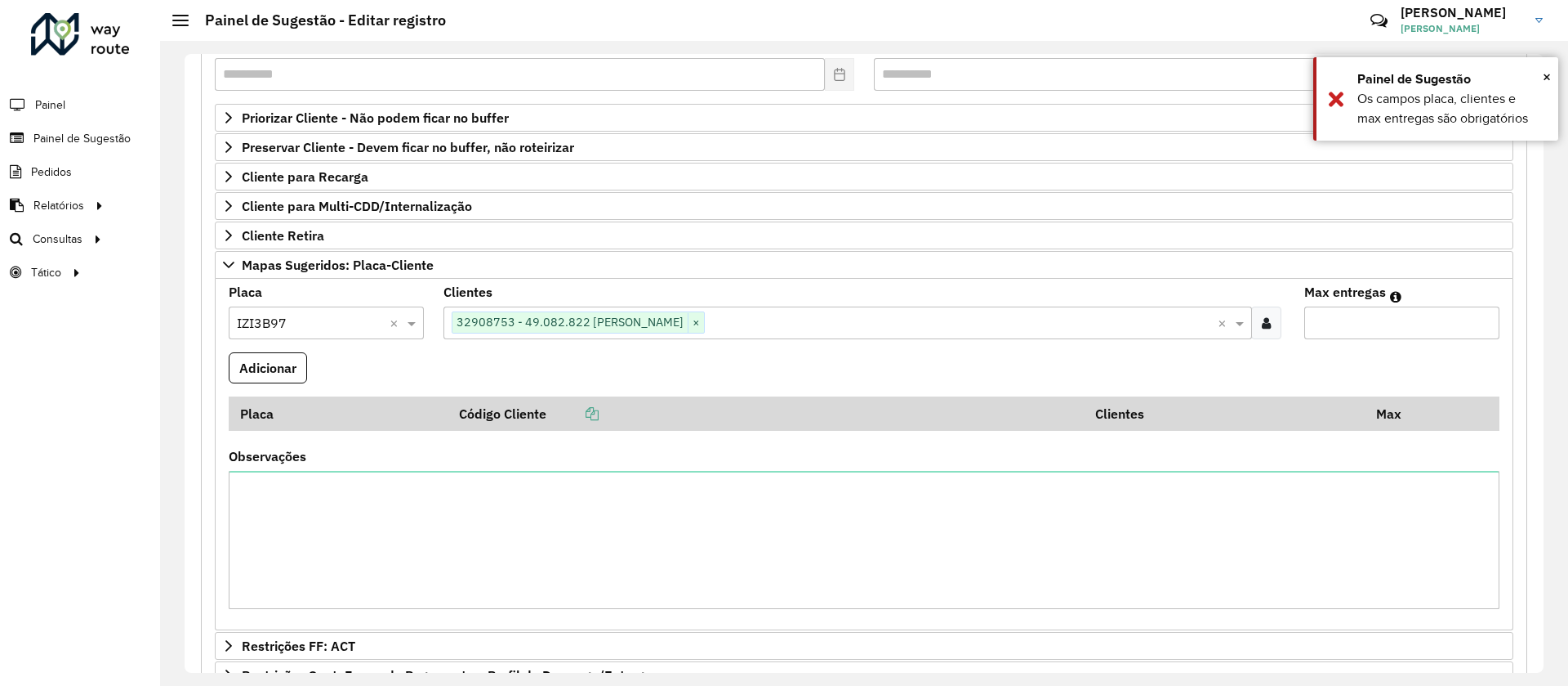
click at [1378, 318] on input "Max entregas" at bounding box center [1402, 323] width 195 height 33
type input "**"
click at [247, 363] on button "Adicionar" at bounding box center [268, 367] width 79 height 31
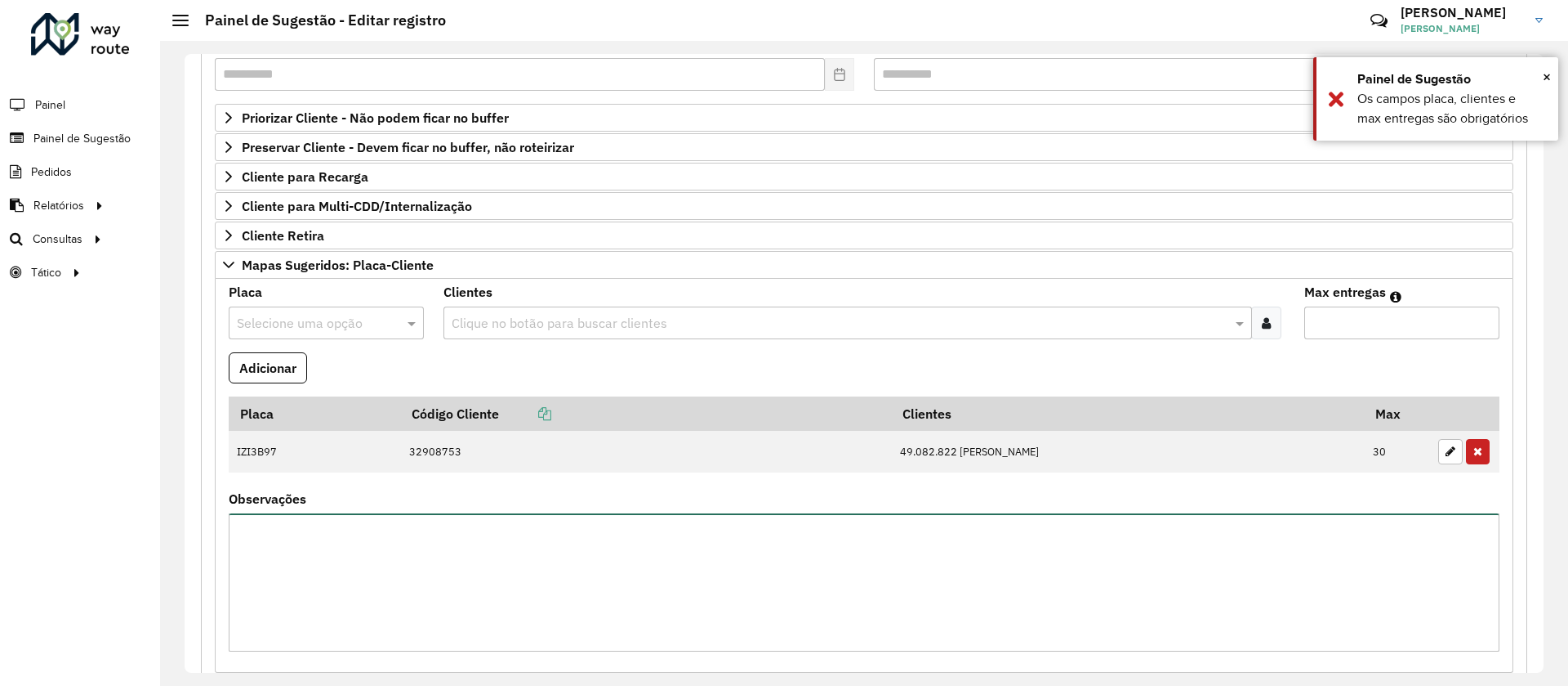
click at [385, 577] on textarea "Observações" at bounding box center [864, 582] width 1271 height 138
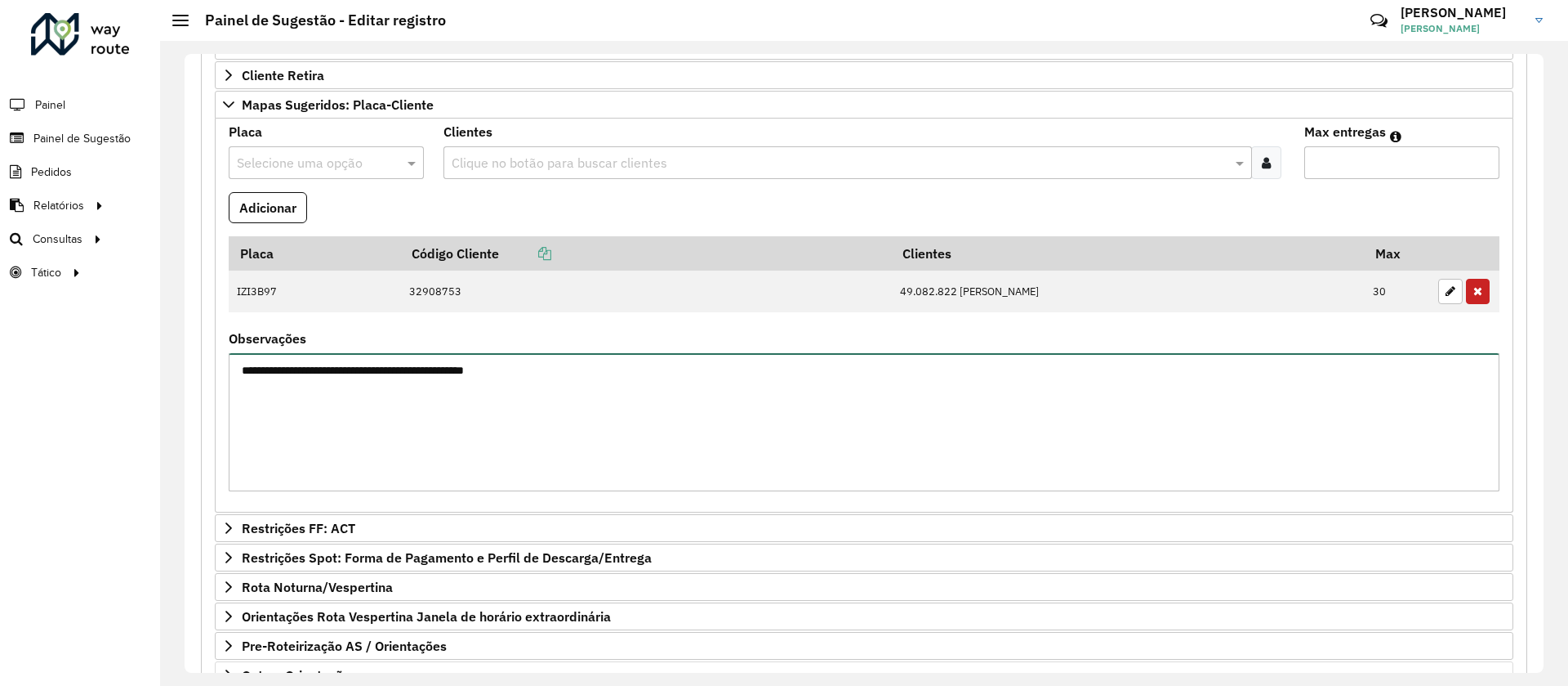
scroll to position [523, 0]
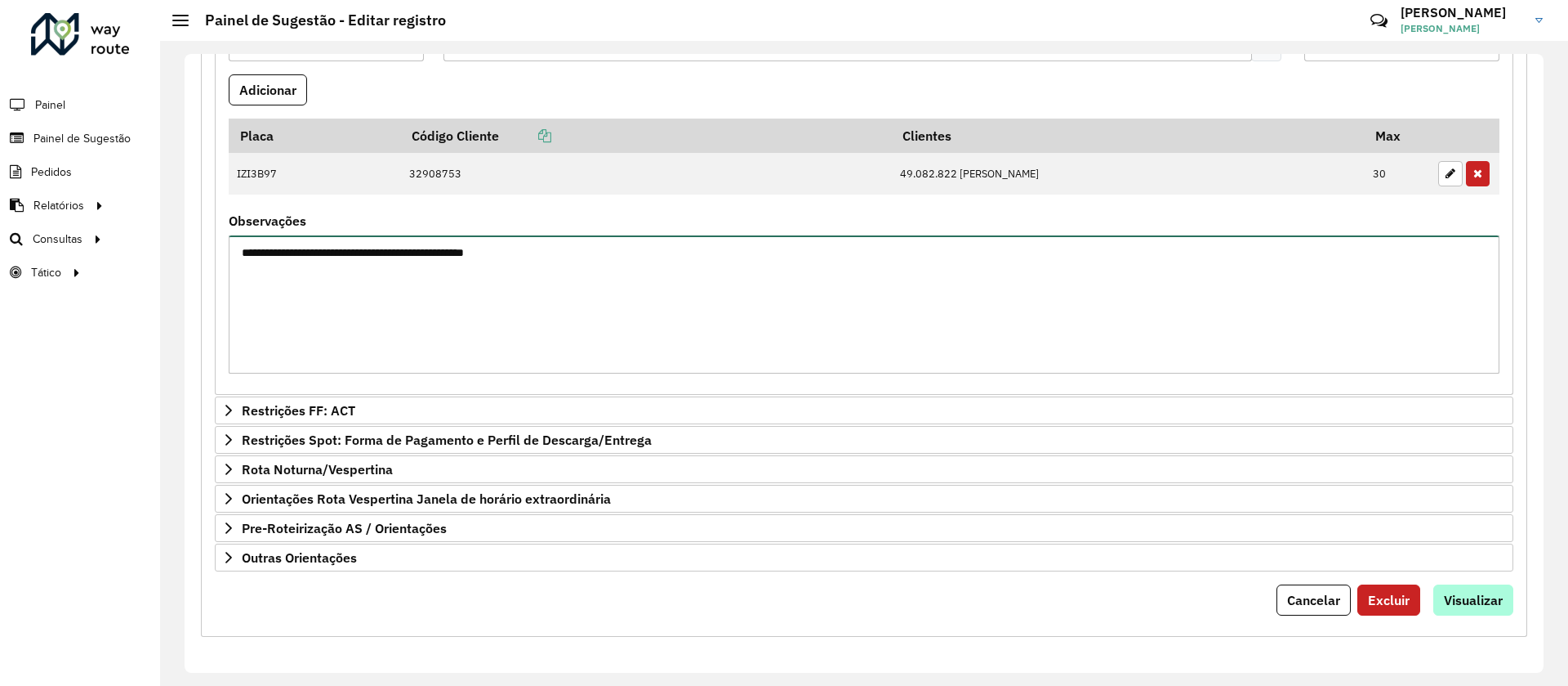
type textarea "**********"
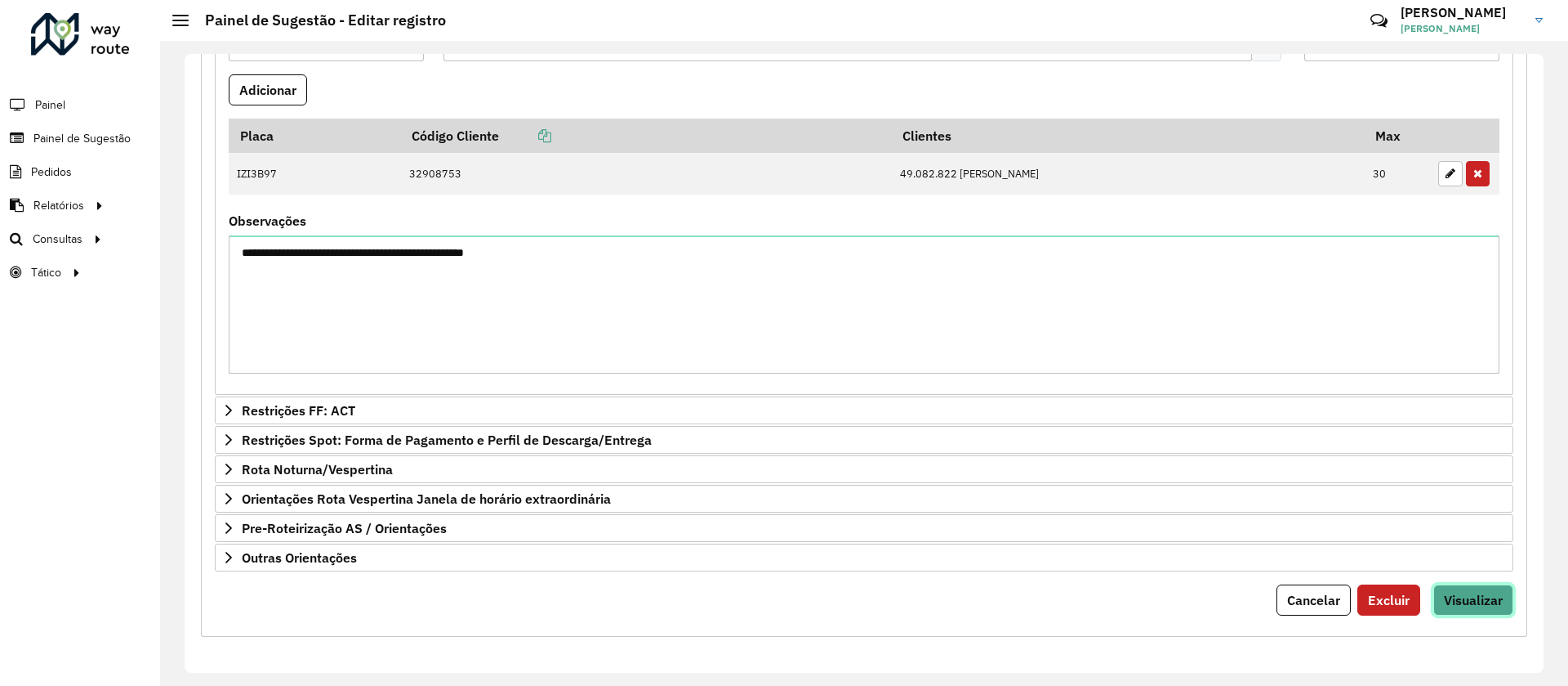
drag, startPoint x: 1477, startPoint y: 588, endPoint x: 1316, endPoint y: 588, distance: 161.0
click at [1474, 588] on button "Visualizar" at bounding box center [1473, 599] width 80 height 31
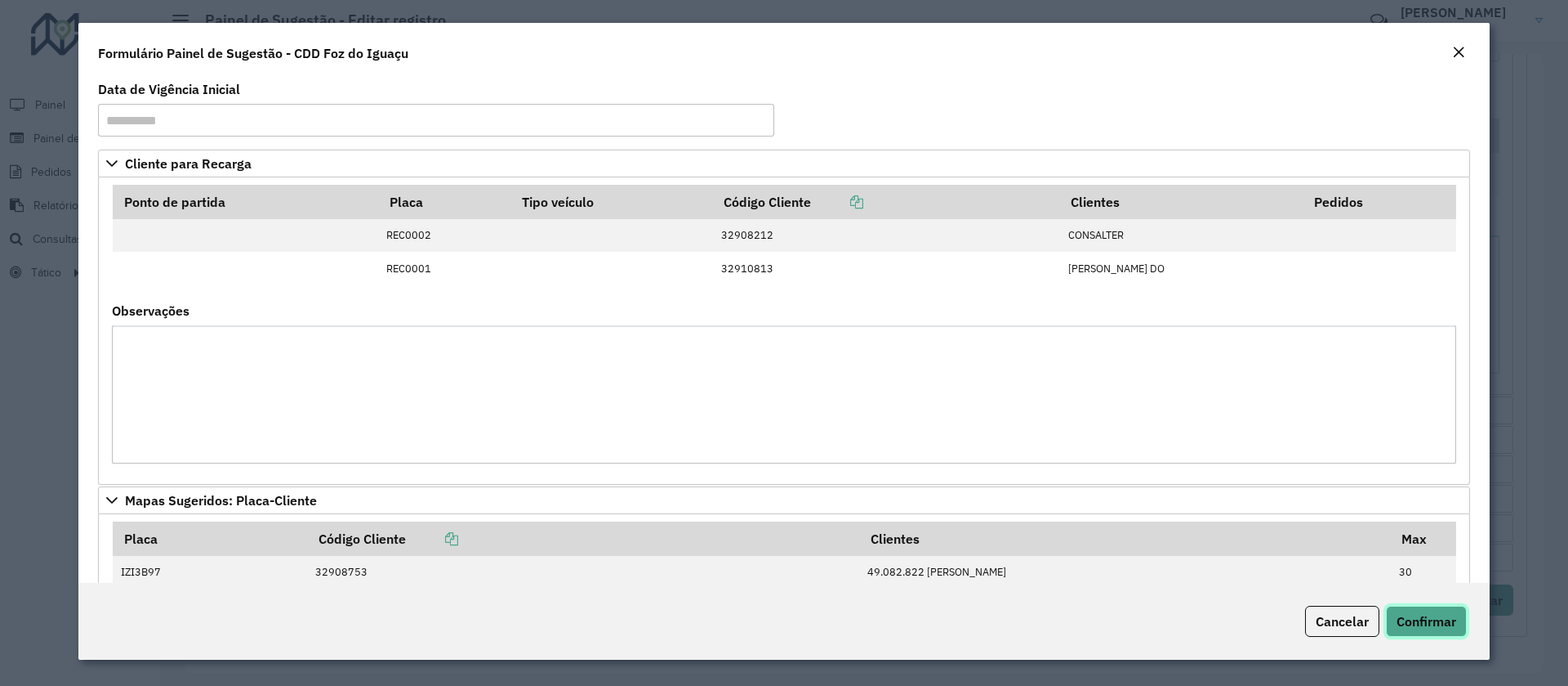
click at [1426, 620] on span "Confirmar" at bounding box center [1427, 621] width 60 height 16
